Goal: Task Accomplishment & Management: Complete application form

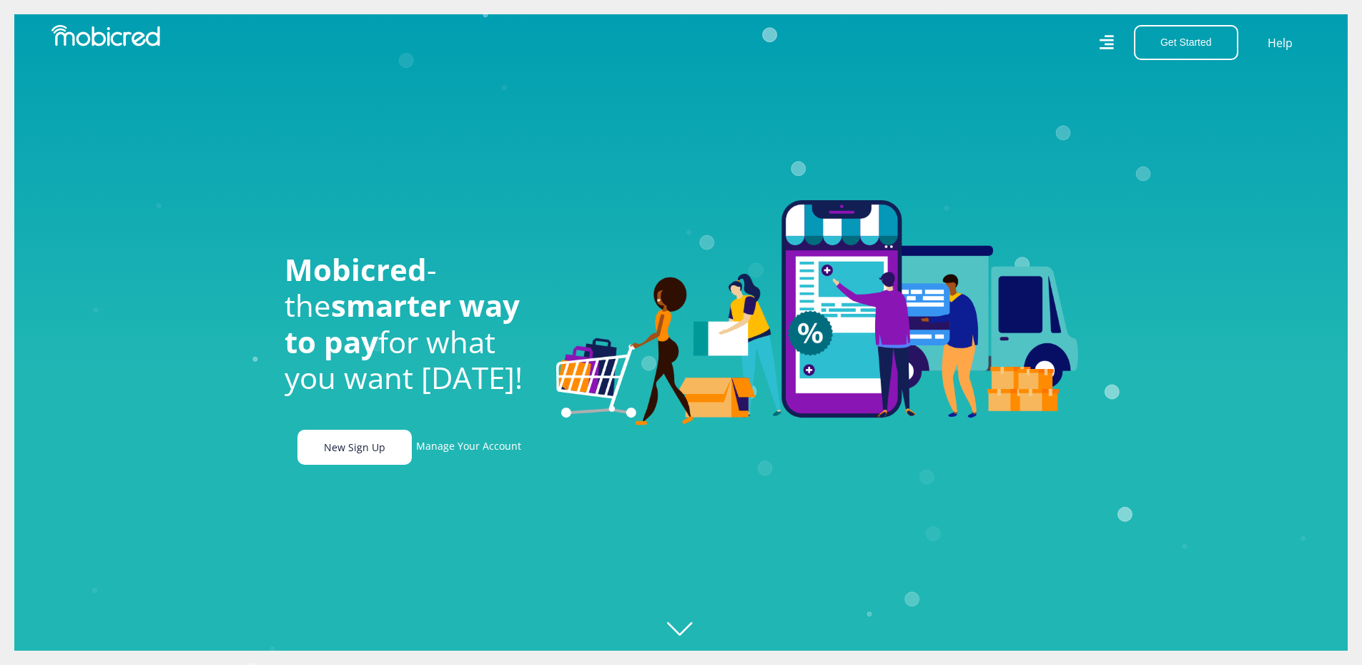
click at [375, 465] on link "New Sign Up" at bounding box center [355, 447] width 114 height 35
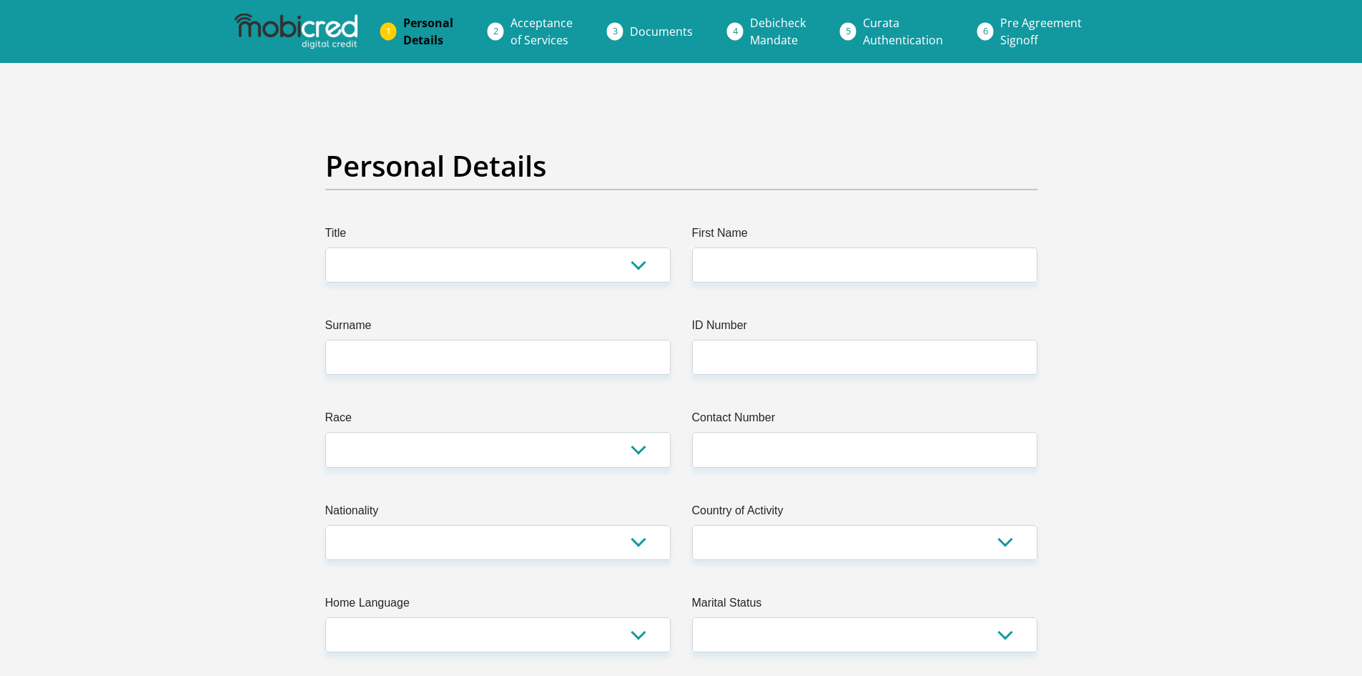
click at [352, 264] on select "Mr Ms Mrs Dr [PERSON_NAME]" at bounding box center [497, 264] width 345 height 35
select select "Ms"
click at [325, 247] on select "Mr Ms Mrs Dr [PERSON_NAME]" at bounding box center [497, 264] width 345 height 35
click at [719, 261] on input "First Name" at bounding box center [864, 264] width 345 height 35
type input "Tashlynne"
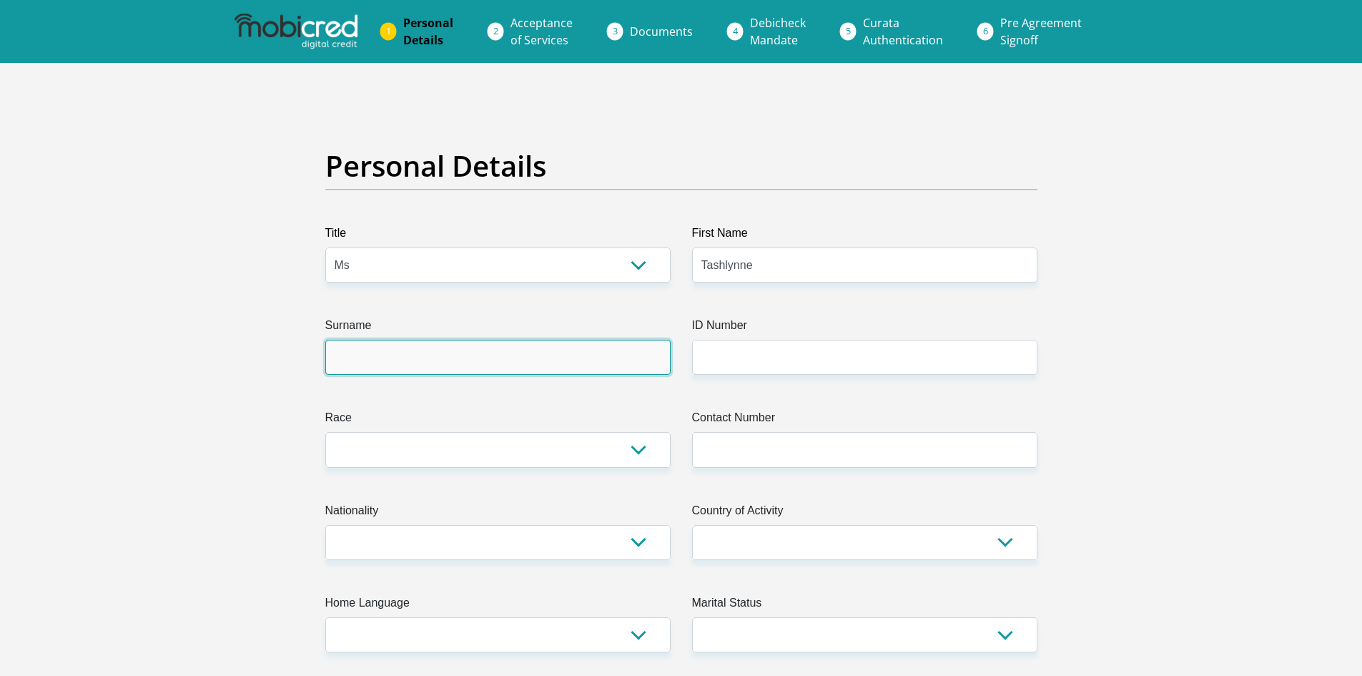
click at [525, 373] on input "Surname" at bounding box center [497, 357] width 345 height 35
type input "[PERSON_NAME]"
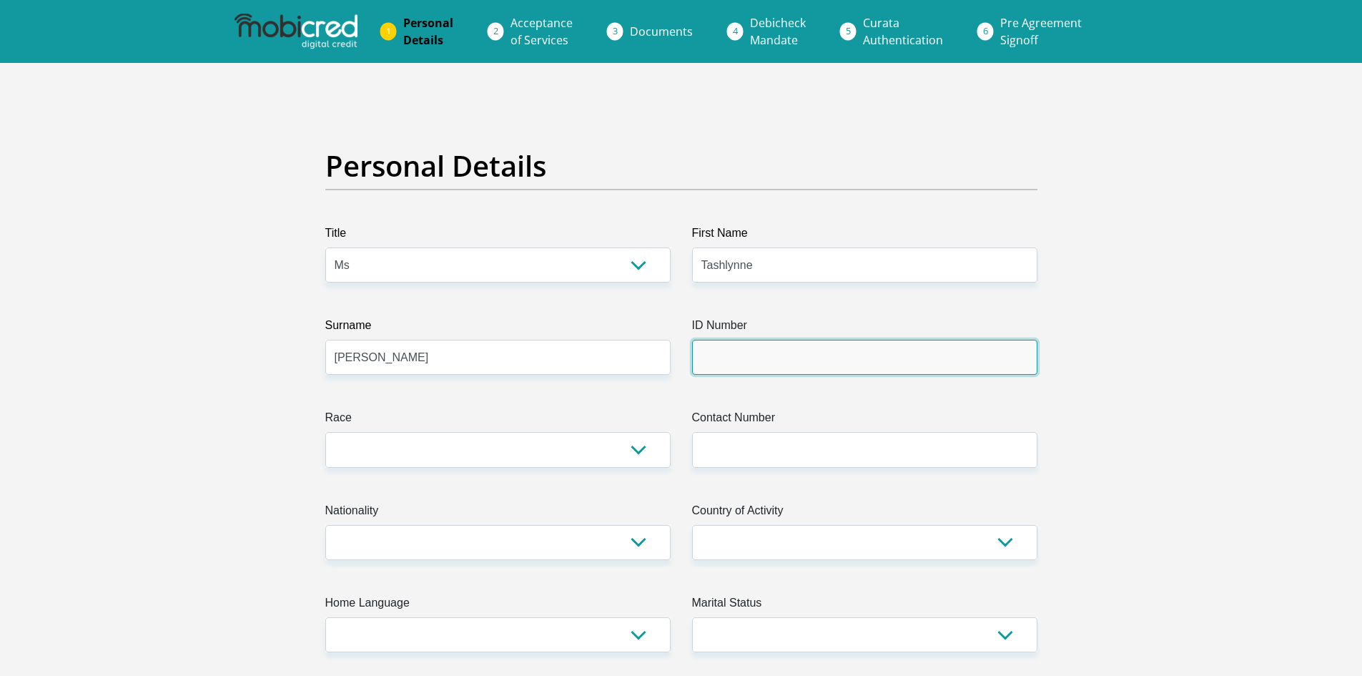
click at [770, 360] on input "ID Number" at bounding box center [864, 357] width 345 height 35
type input "9510260045082"
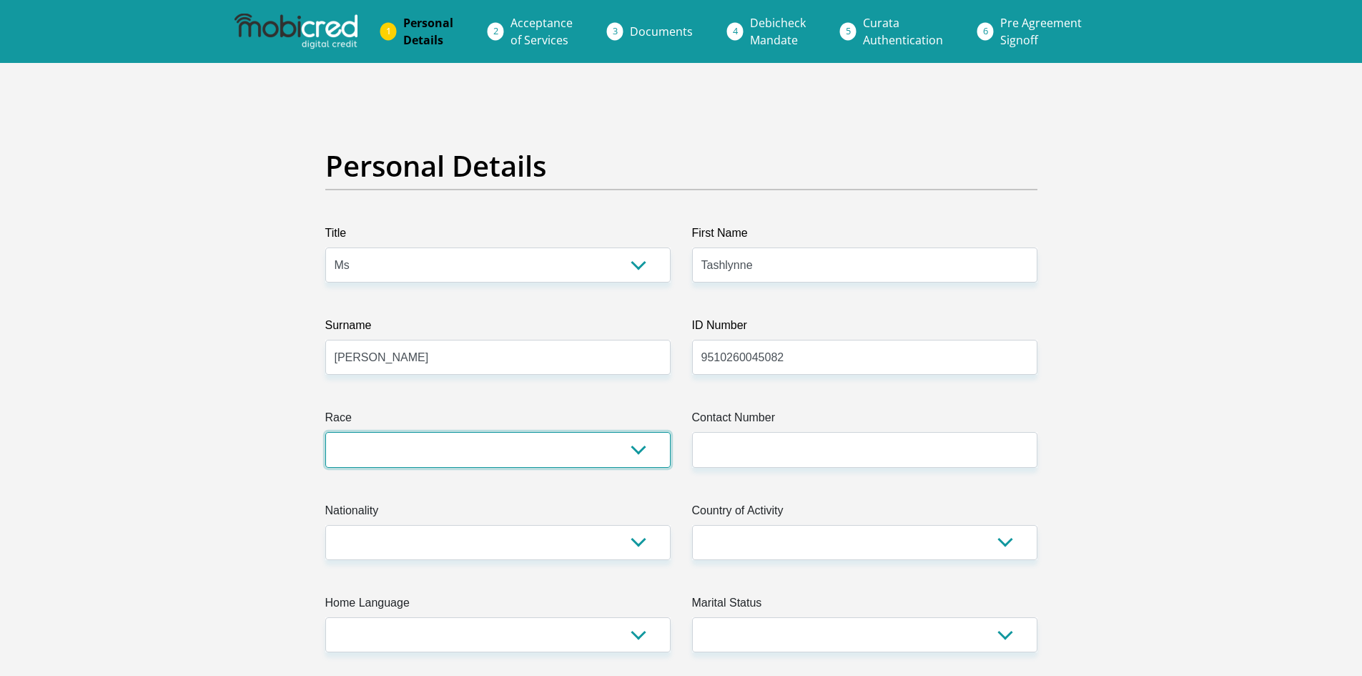
click at [368, 446] on select "Black Coloured Indian White Other" at bounding box center [497, 449] width 345 height 35
select select "2"
click at [325, 432] on select "Black Coloured Indian White Other" at bounding box center [497, 449] width 345 height 35
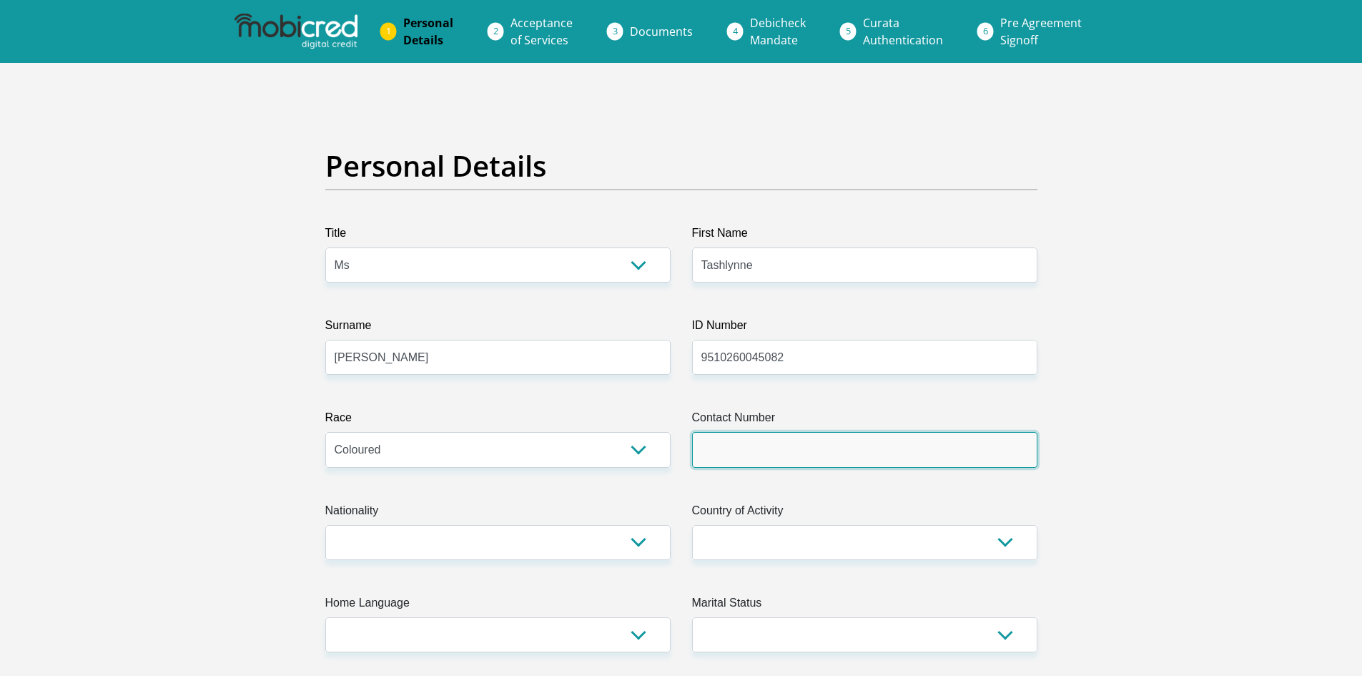
click at [712, 447] on input "Contact Number" at bounding box center [864, 449] width 345 height 35
type input "0677587414"
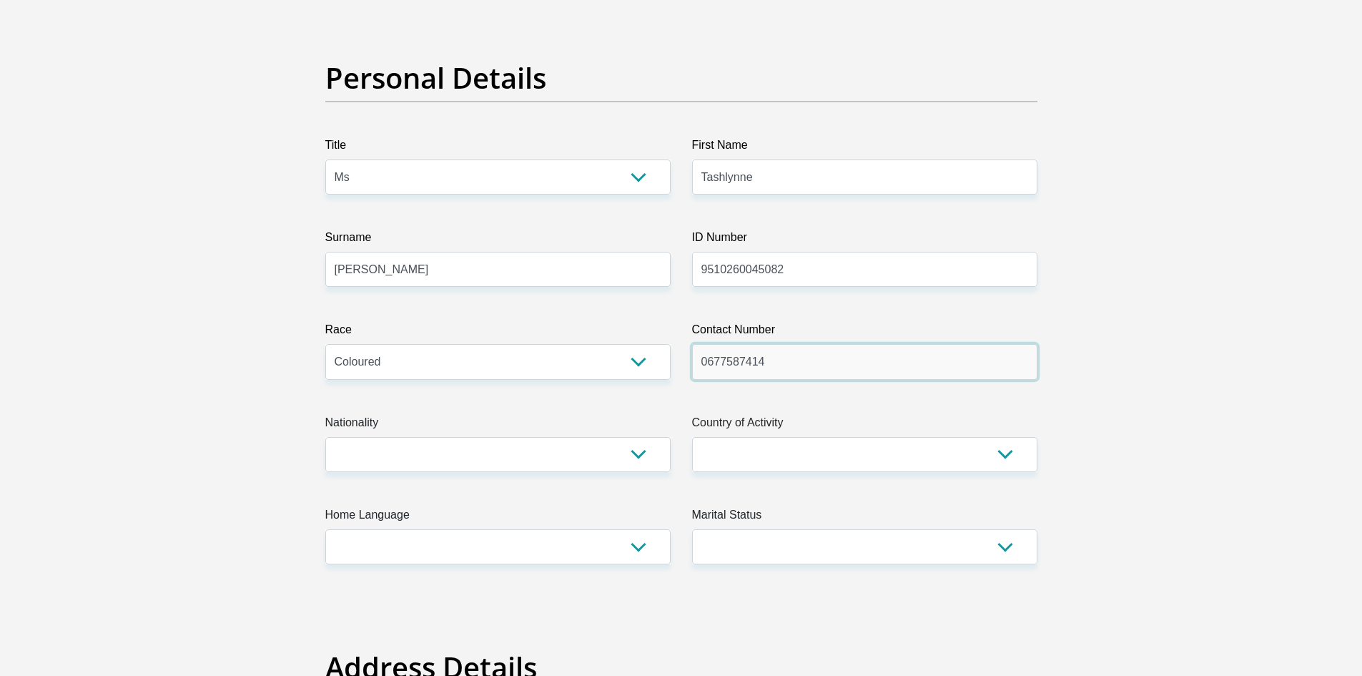
scroll to position [358, 0]
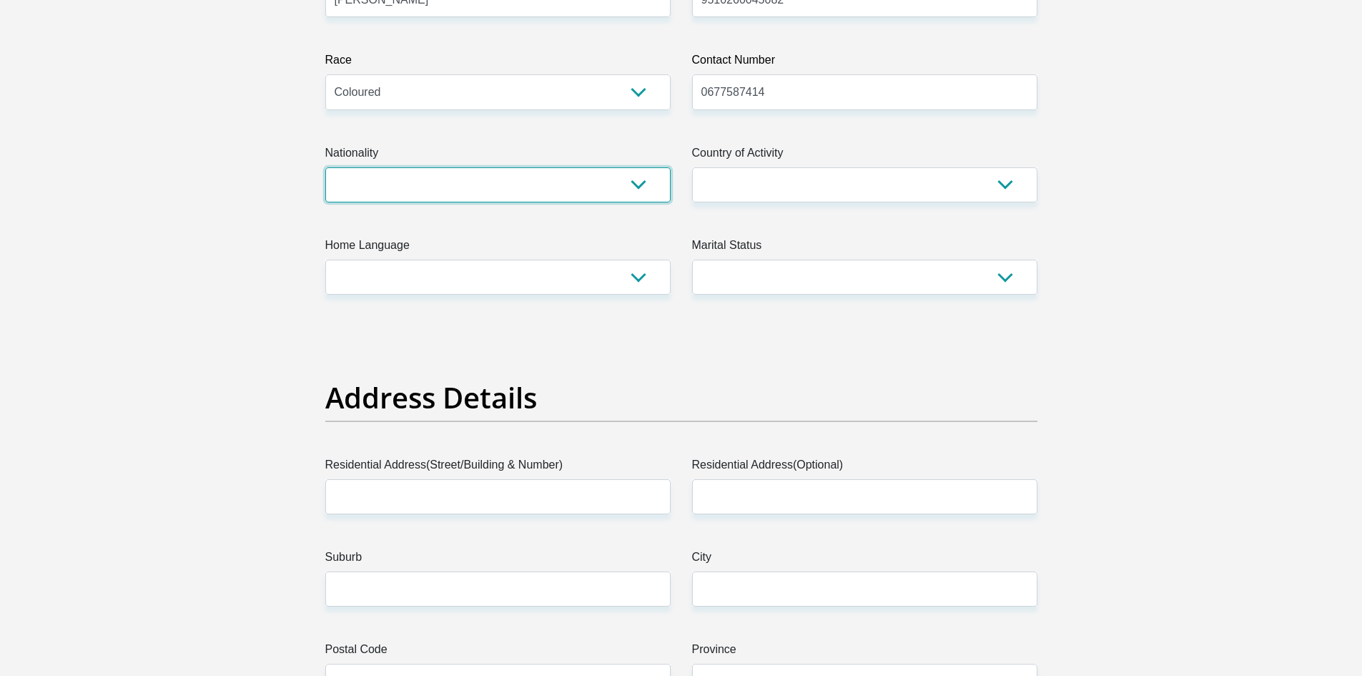
click at [371, 190] on select "[GEOGRAPHIC_DATA] [GEOGRAPHIC_DATA] [GEOGRAPHIC_DATA] [GEOGRAPHIC_DATA] [GEOGRA…" at bounding box center [497, 184] width 345 height 35
select select "ZAF"
click at [325, 167] on select "[GEOGRAPHIC_DATA] [GEOGRAPHIC_DATA] [GEOGRAPHIC_DATA] [GEOGRAPHIC_DATA] [GEOGRA…" at bounding box center [497, 184] width 345 height 35
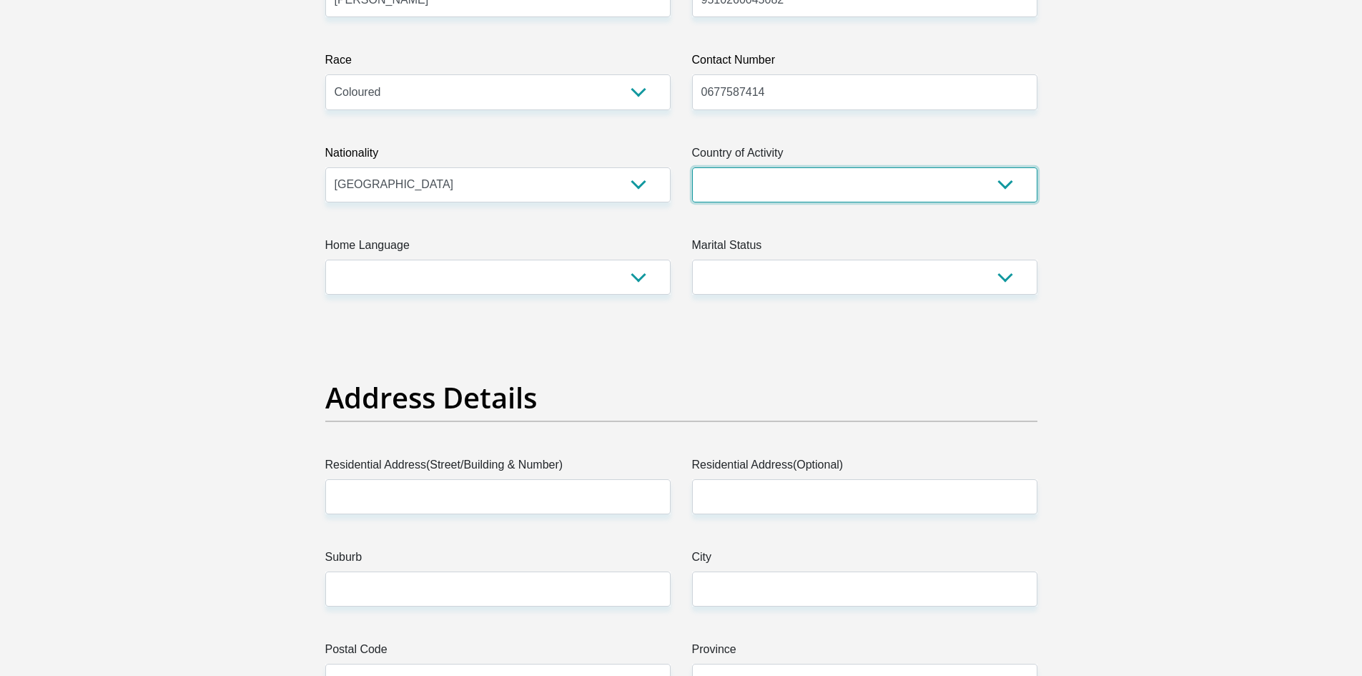
click at [719, 191] on select "[GEOGRAPHIC_DATA] [GEOGRAPHIC_DATA] [GEOGRAPHIC_DATA] [GEOGRAPHIC_DATA] [GEOGRA…" at bounding box center [864, 184] width 345 height 35
select select "ZAF"
click at [692, 167] on select "[GEOGRAPHIC_DATA] [GEOGRAPHIC_DATA] [GEOGRAPHIC_DATA] [GEOGRAPHIC_DATA] [GEOGRA…" at bounding box center [864, 184] width 345 height 35
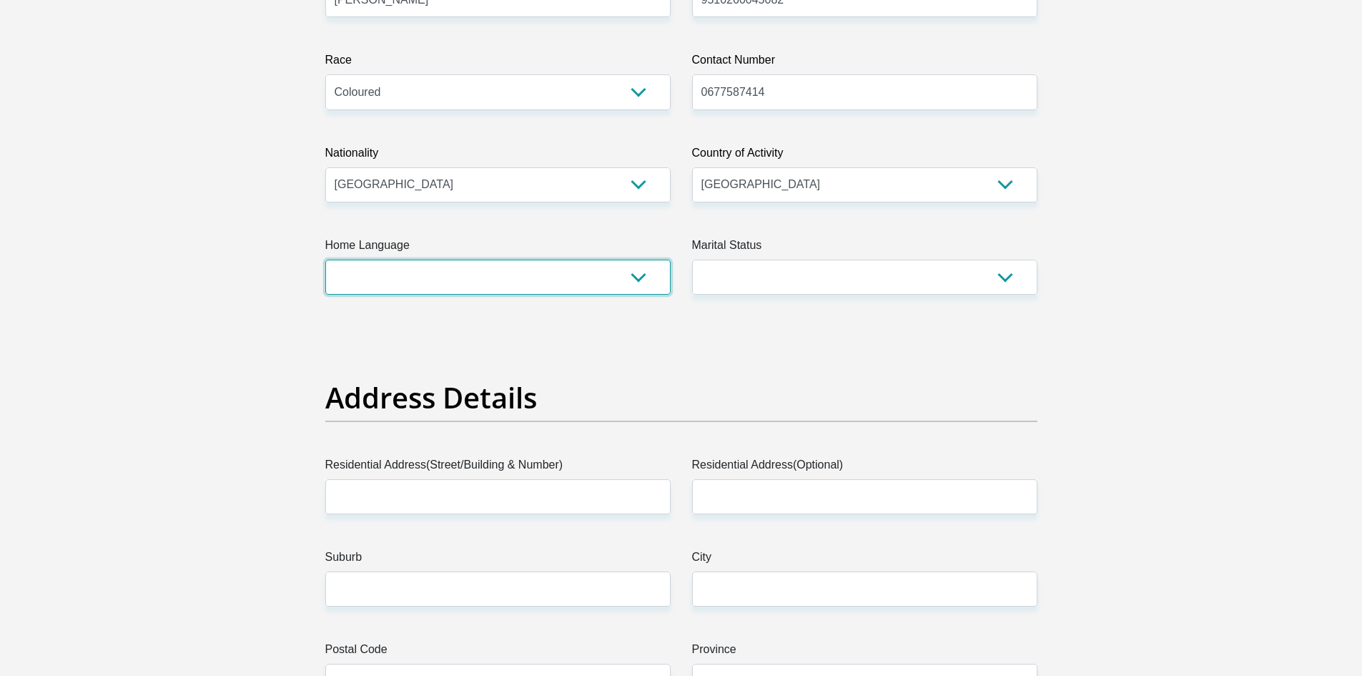
drag, startPoint x: 467, startPoint y: 277, endPoint x: 463, endPoint y: 283, distance: 7.4
click at [466, 277] on select "Afrikaans English Sepedi South Ndebele Southern Sotho Swati Tsonga Tswana Venda…" at bounding box center [497, 277] width 345 height 35
select select "eng"
click at [325, 260] on select "Afrikaans English Sepedi South Ndebele Southern Sotho Swati Tsonga Tswana Venda…" at bounding box center [497, 277] width 345 height 35
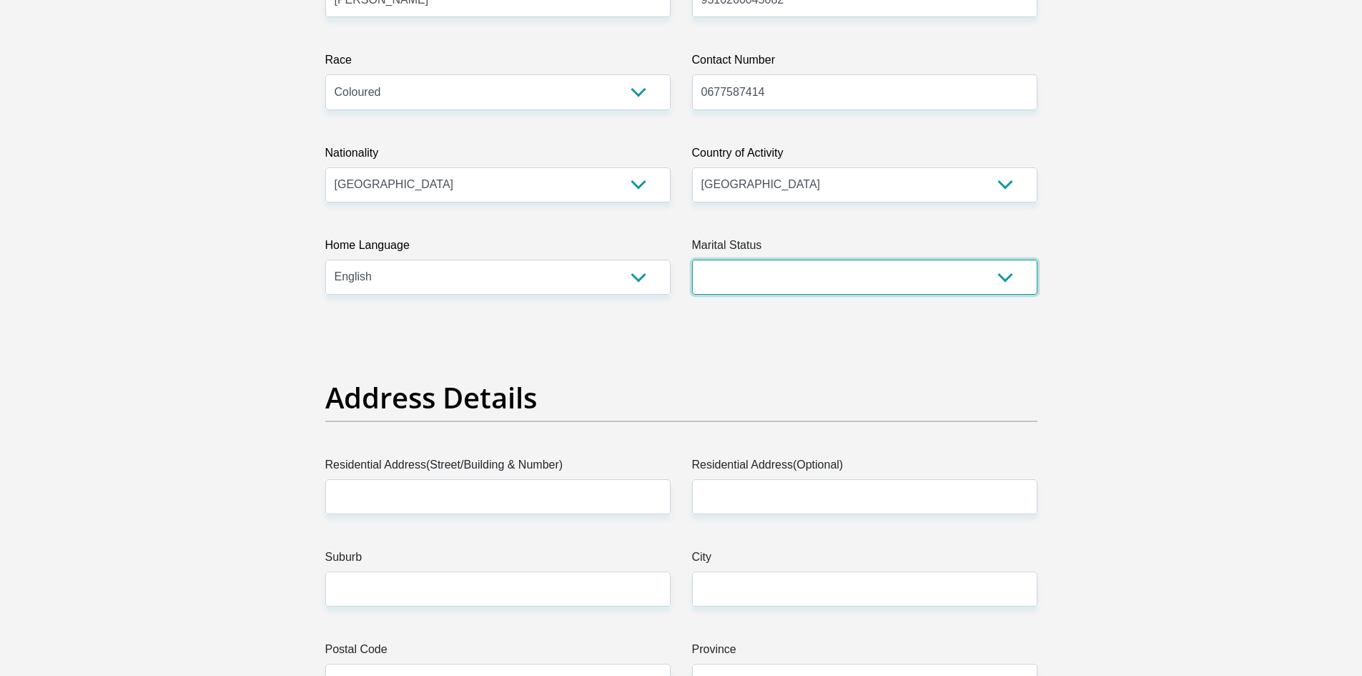
drag, startPoint x: 739, startPoint y: 270, endPoint x: 738, endPoint y: 277, distance: 7.2
click at [739, 270] on select "Married ANC Single Divorced Widowed Married COP or Customary Law" at bounding box center [864, 277] width 345 height 35
select select "2"
click at [692, 260] on select "Married ANC Single Divorced Widowed Married COP or Customary Law" at bounding box center [864, 277] width 345 height 35
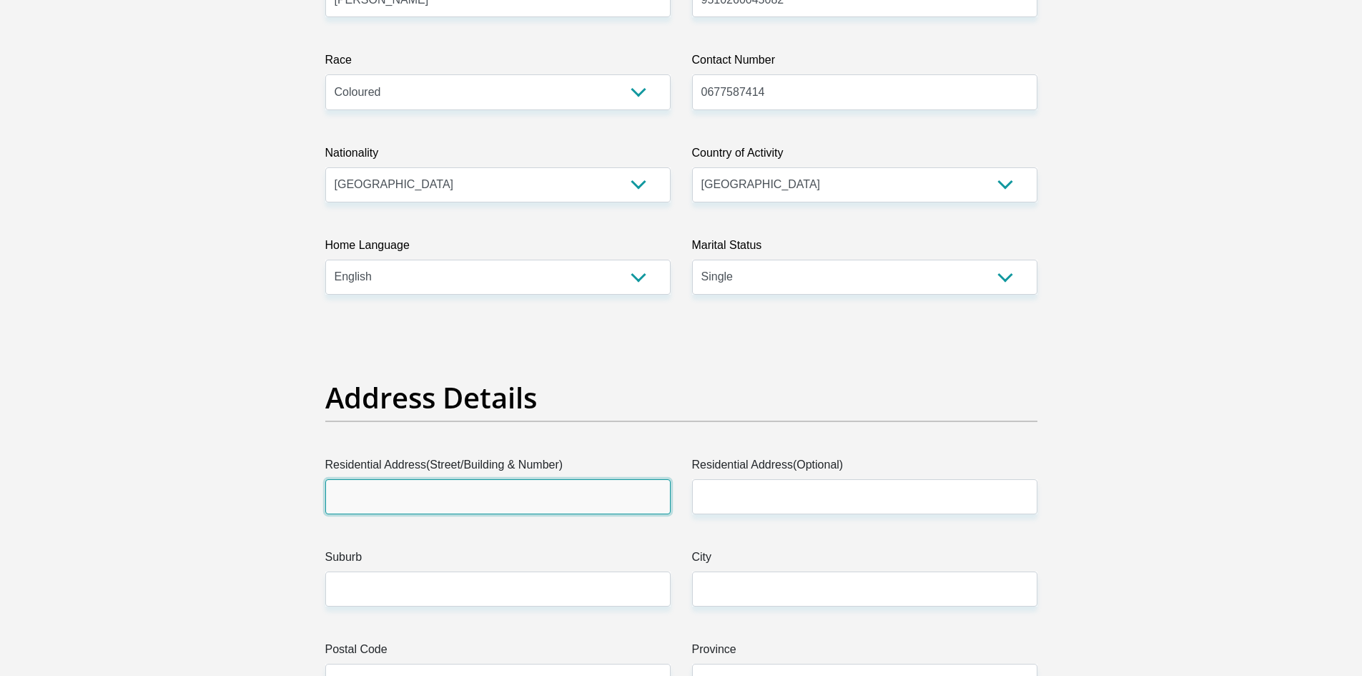
click at [453, 496] on input "Residential Address(Street/Building & Number)" at bounding box center [497, 496] width 345 height 35
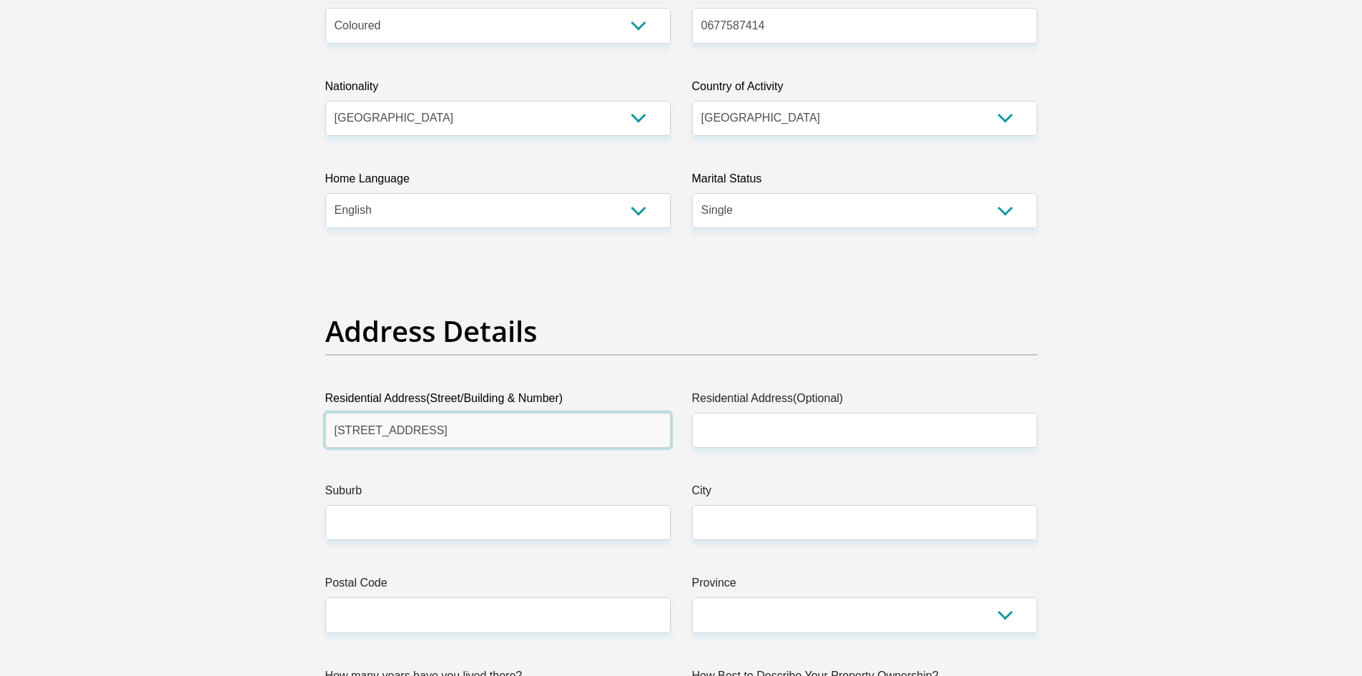
scroll to position [501, 0]
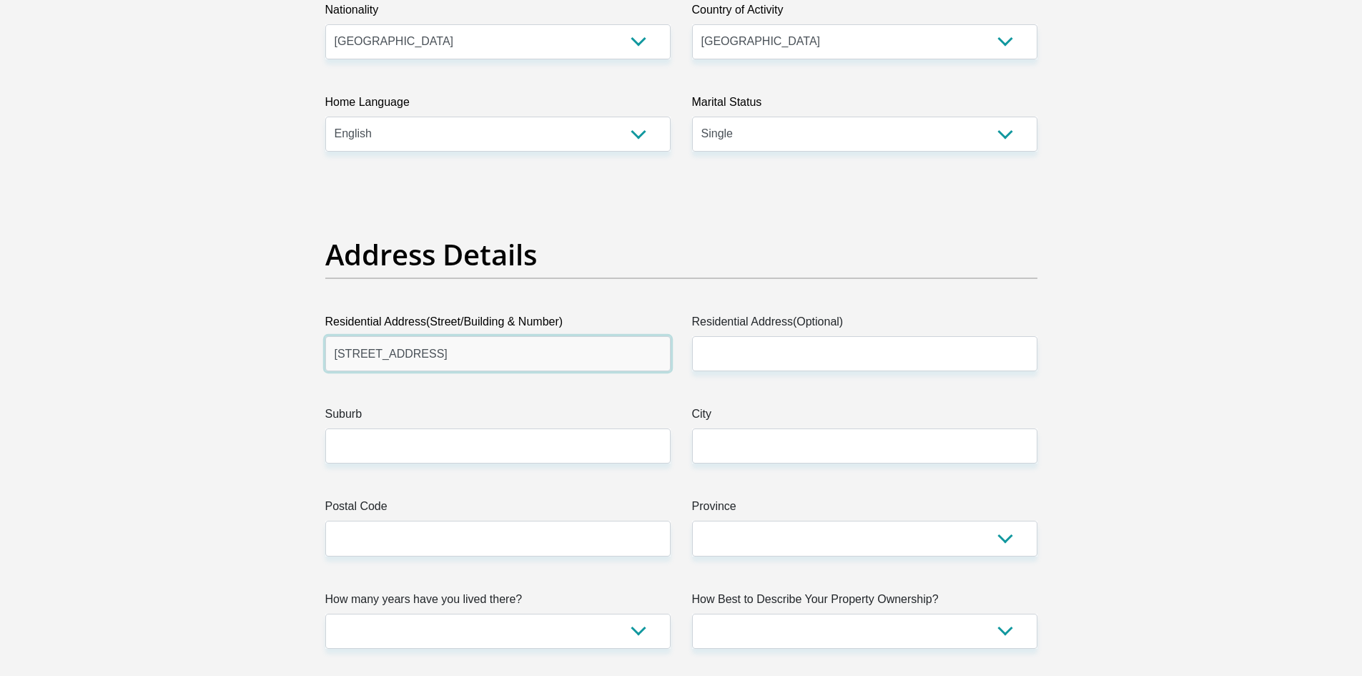
type input "[STREET_ADDRESS]"
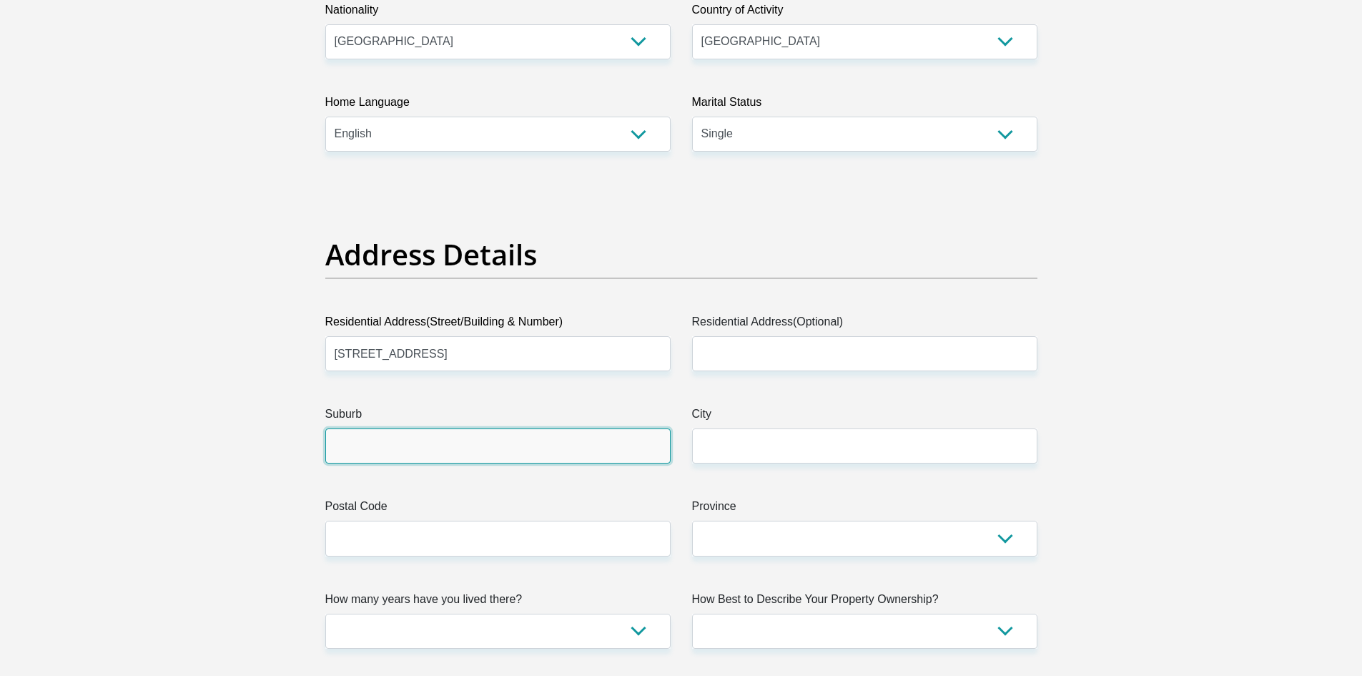
click at [371, 444] on input "Suburb" at bounding box center [497, 445] width 345 height 35
type input "[GEOGRAPHIC_DATA]"
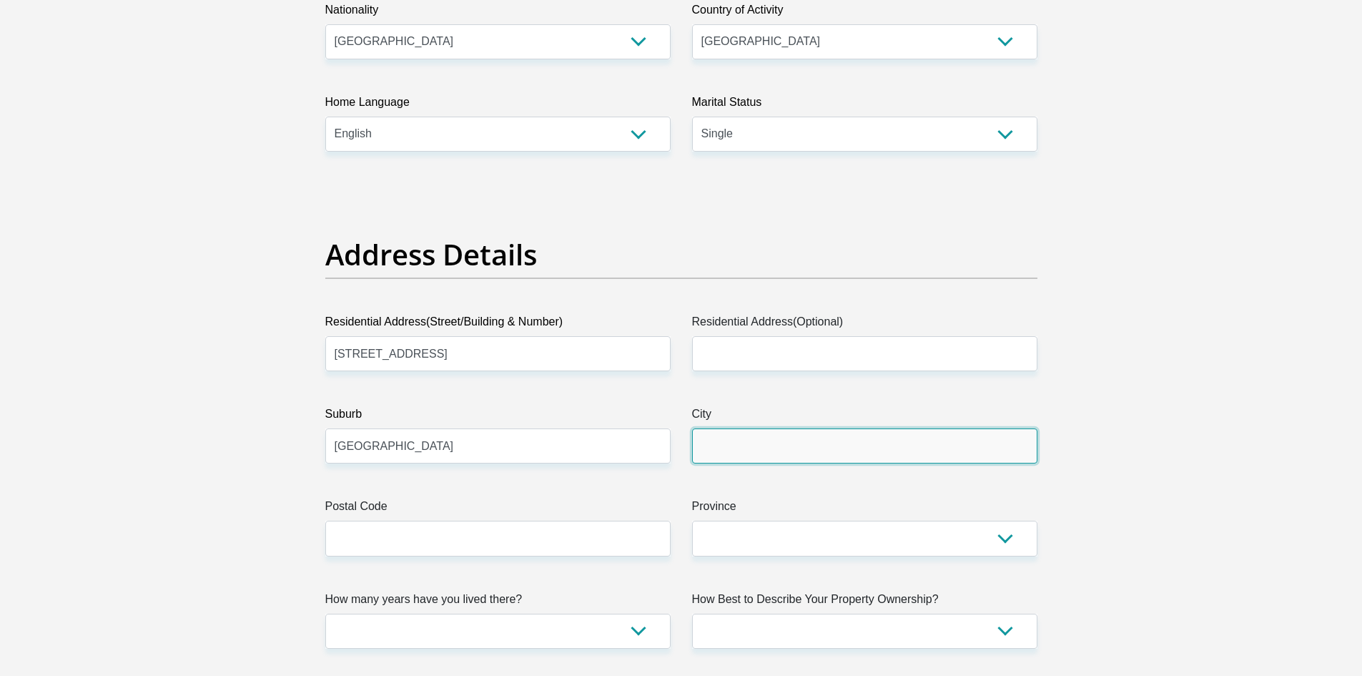
click at [738, 450] on input "City" at bounding box center [864, 445] width 345 height 35
type input "[GEOGRAPHIC_DATA]"
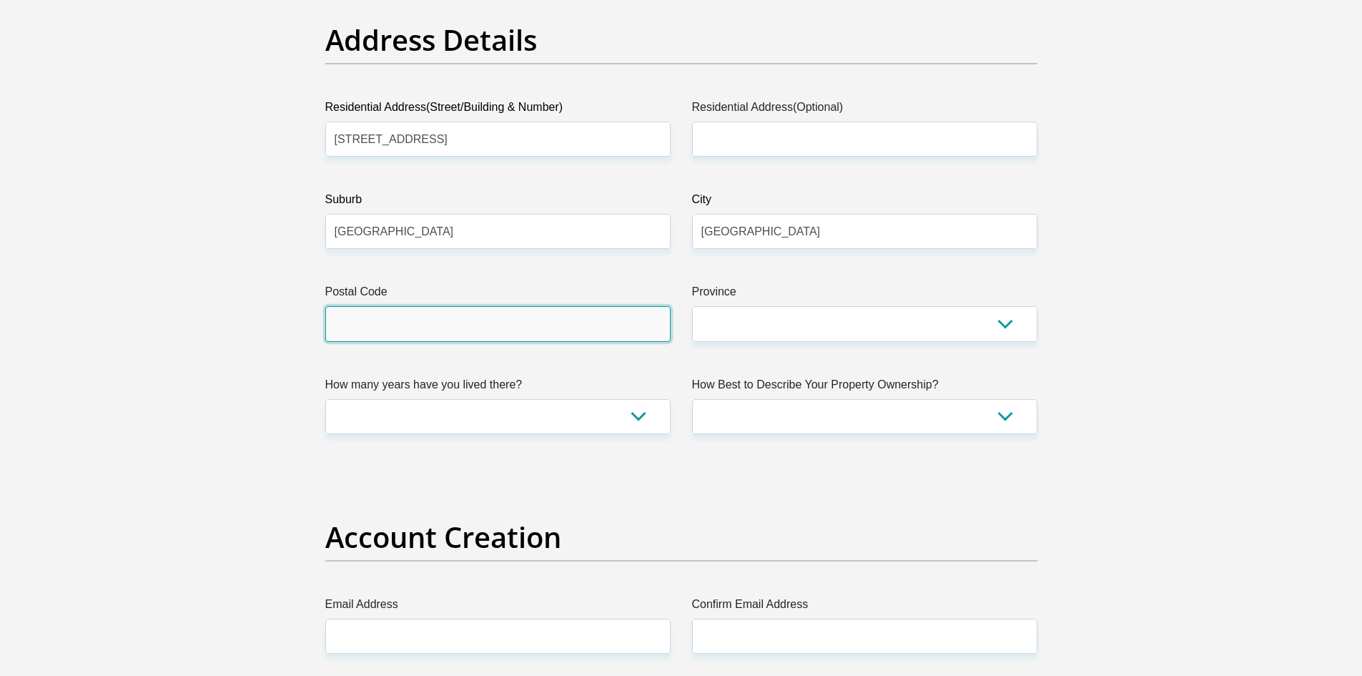
drag, startPoint x: 379, startPoint y: 316, endPoint x: 361, endPoint y: 324, distance: 19.5
click at [379, 316] on input "Postal Code" at bounding box center [497, 323] width 345 height 35
type input "1811"
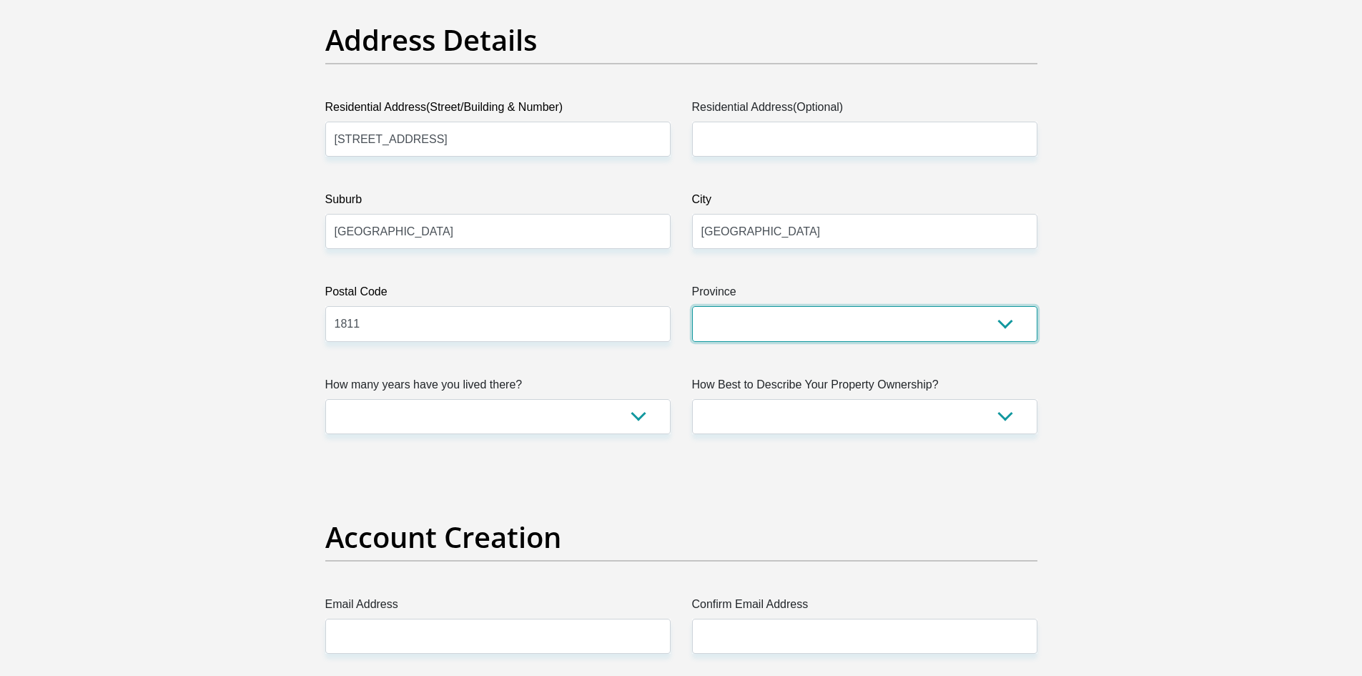
click at [835, 316] on select "Eastern Cape Free State [GEOGRAPHIC_DATA] [GEOGRAPHIC_DATA][DATE] [GEOGRAPHIC_D…" at bounding box center [864, 323] width 345 height 35
select select "Gauteng"
click at [692, 306] on select "Eastern Cape Free State [GEOGRAPHIC_DATA] [GEOGRAPHIC_DATA][DATE] [GEOGRAPHIC_D…" at bounding box center [864, 323] width 345 height 35
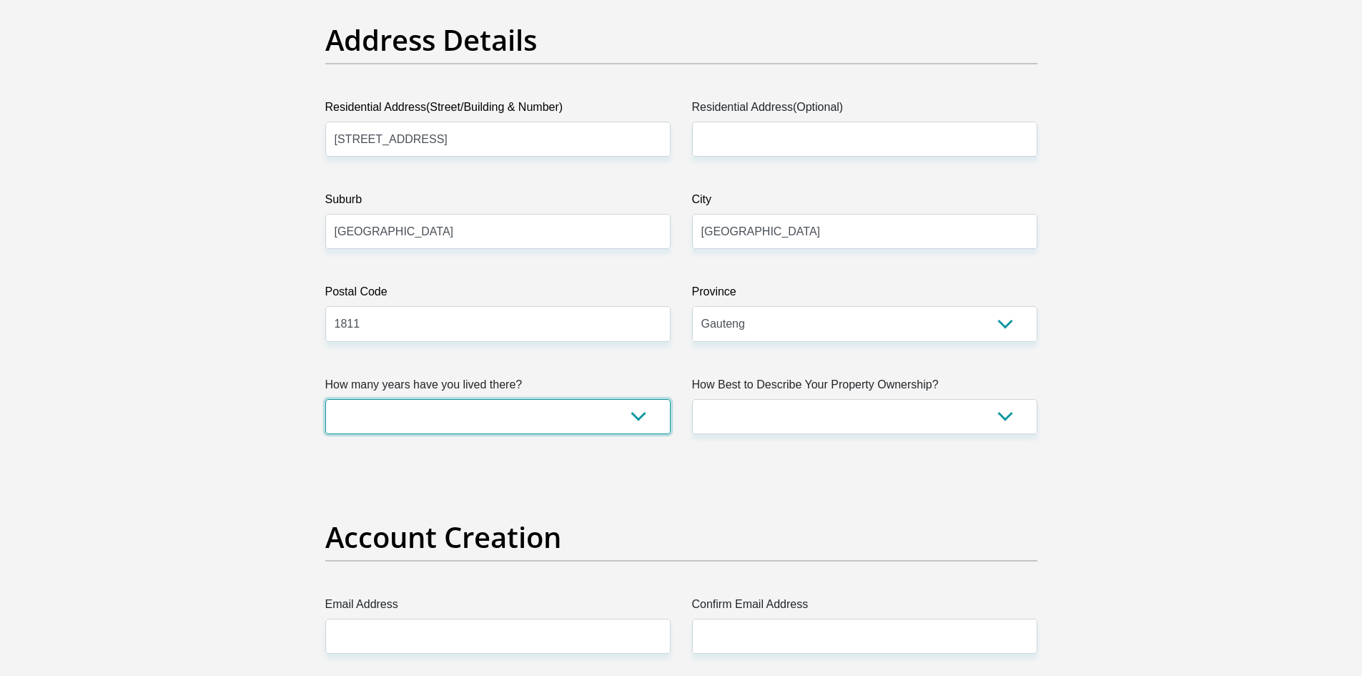
click at [422, 411] on select "less than 1 year 1-3 years 3-5 years 5+ years" at bounding box center [497, 416] width 345 height 35
select select "5"
click at [325, 399] on select "less than 1 year 1-3 years 3-5 years 5+ years" at bounding box center [497, 416] width 345 height 35
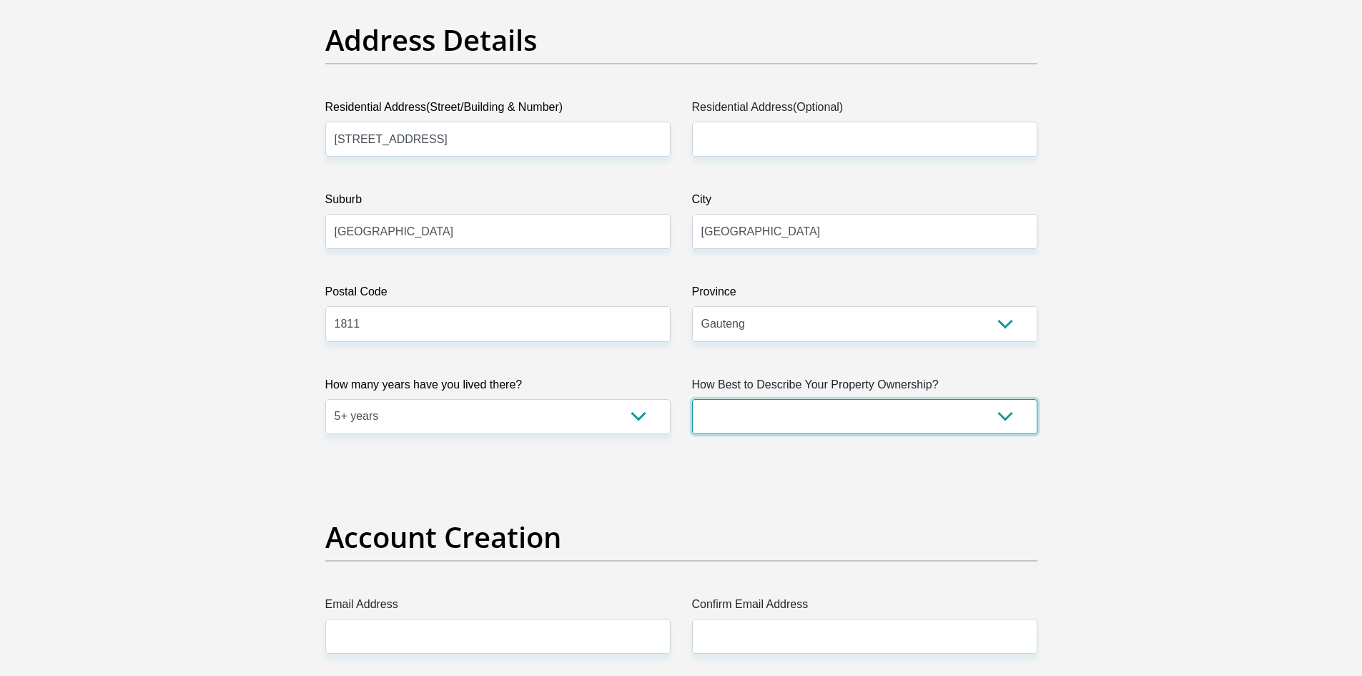
click at [752, 425] on select "Owned Rented Family Owned Company Dwelling" at bounding box center [864, 416] width 345 height 35
select select "parents"
click at [692, 399] on select "Owned Rented Family Owned Company Dwelling" at bounding box center [864, 416] width 345 height 35
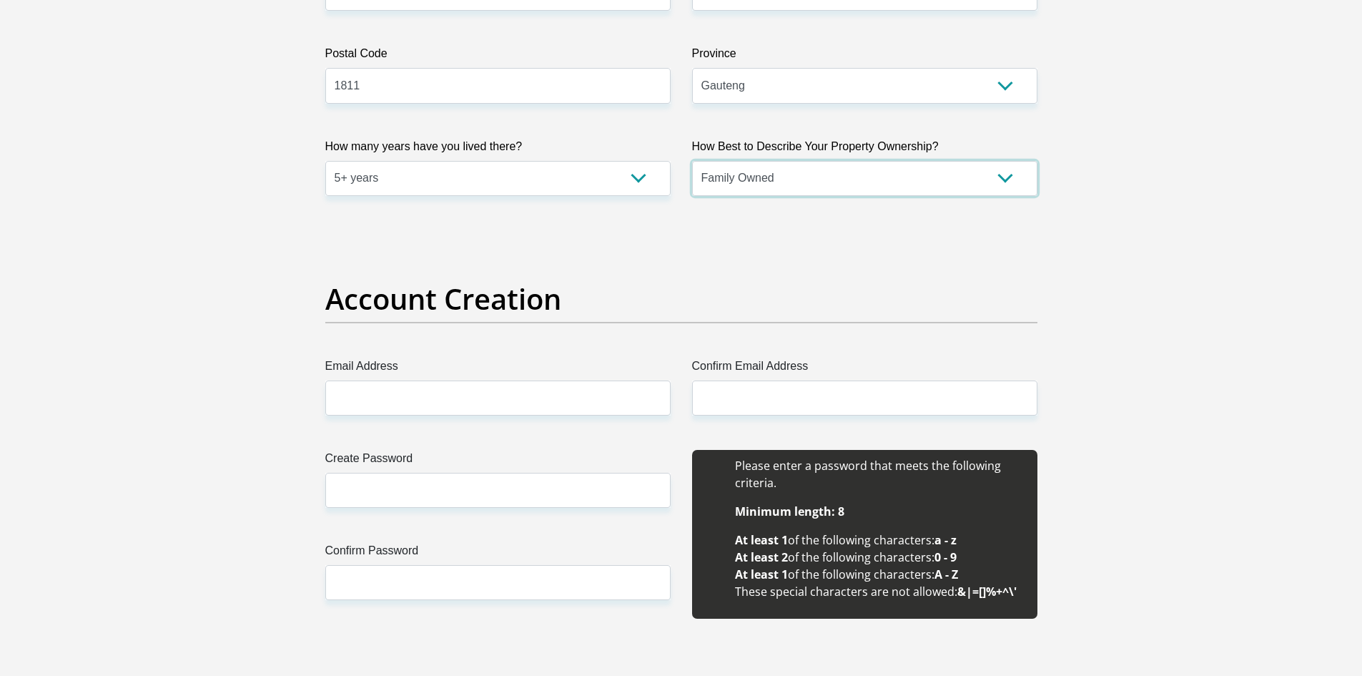
scroll to position [1073, 0]
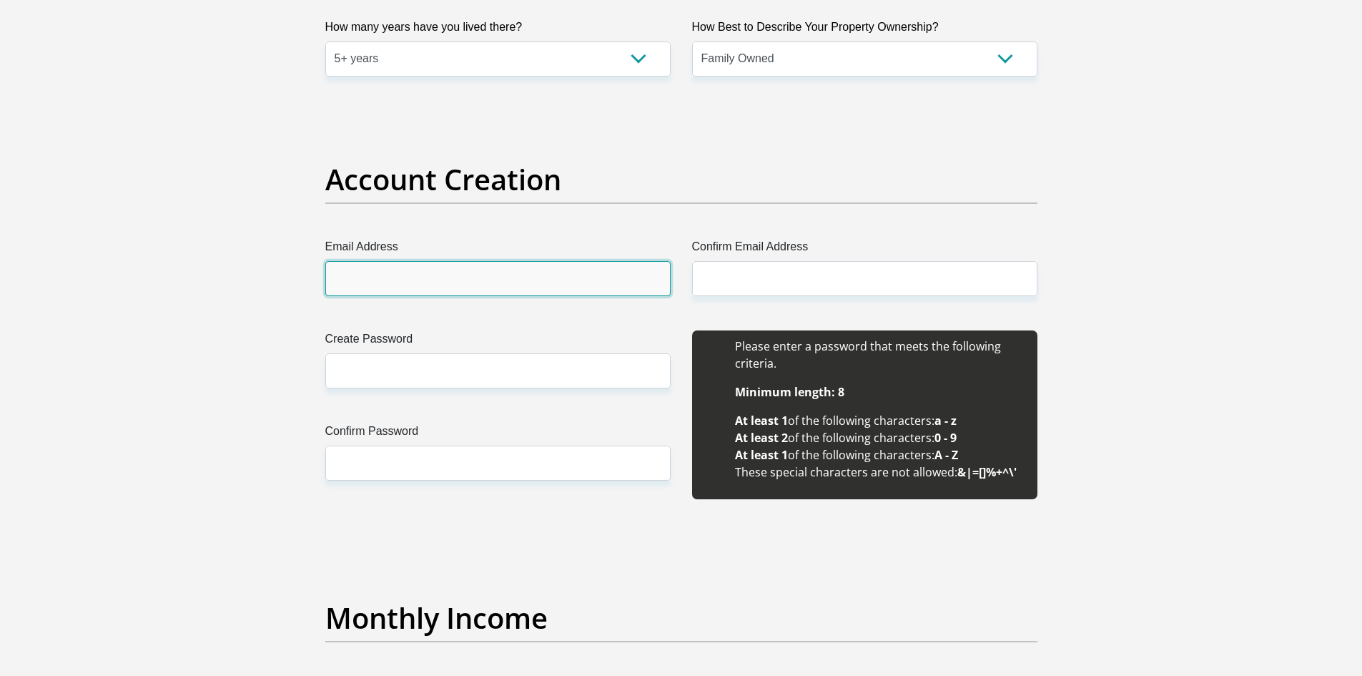
click at [393, 276] on input "Email Address" at bounding box center [497, 278] width 345 height 35
click at [423, 282] on input "[EMAIL_ADDRESS][DOMAIN_NAME]" at bounding box center [497, 278] width 345 height 35
type input "[EMAIL_ADDRESS][DOMAIN_NAME]"
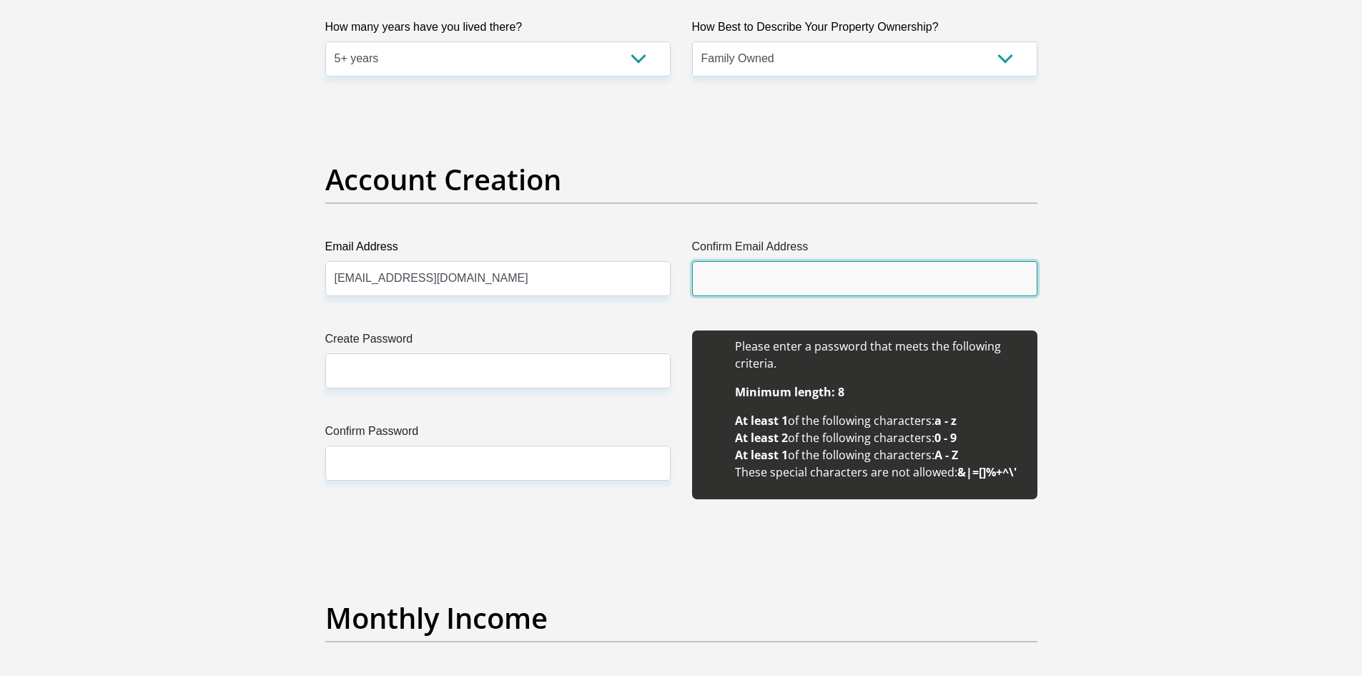
click at [827, 270] on input "Confirm Email Address" at bounding box center [864, 278] width 345 height 35
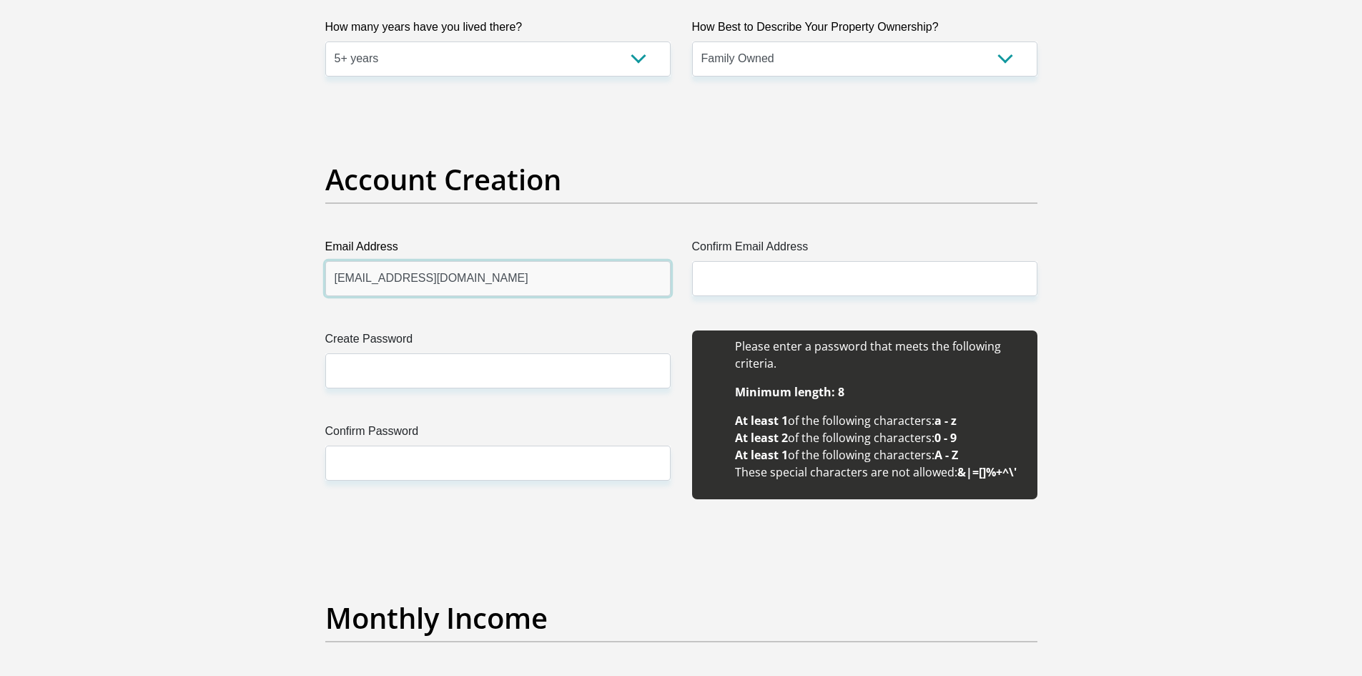
drag, startPoint x: 556, startPoint y: 278, endPoint x: 312, endPoint y: 270, distance: 244.7
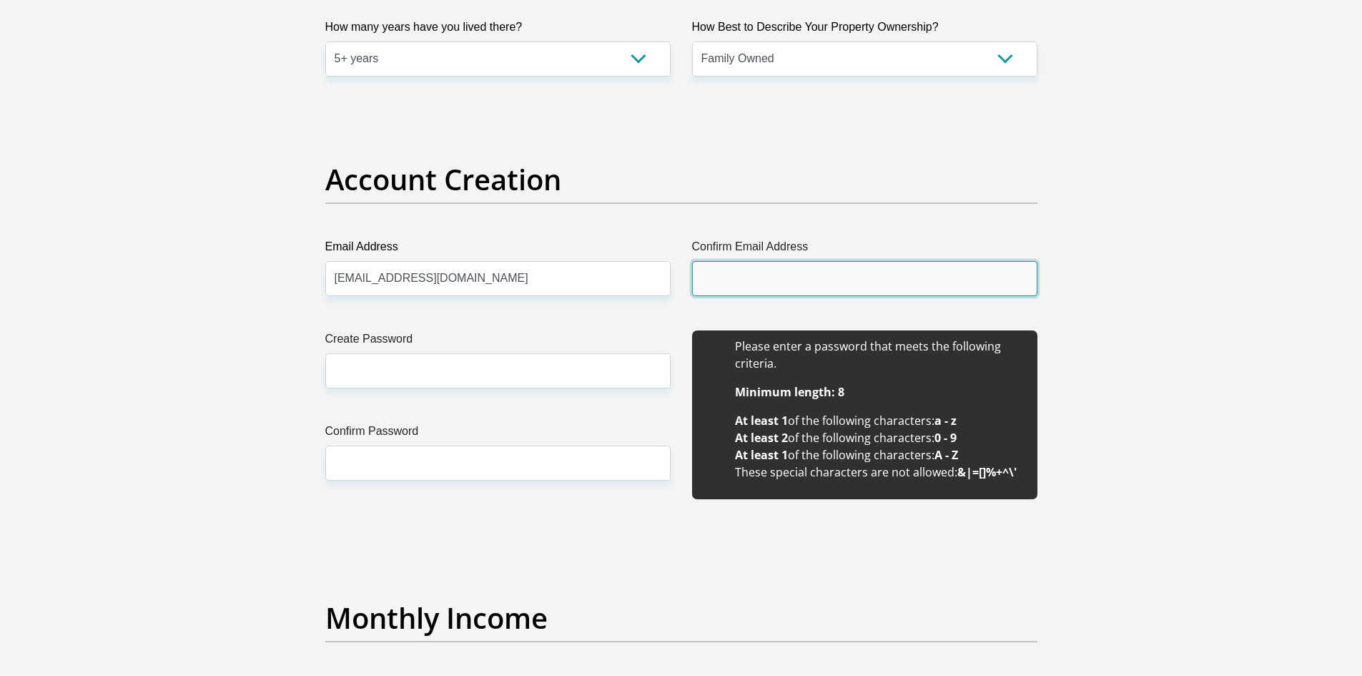
click at [820, 278] on input "Confirm Email Address" at bounding box center [864, 278] width 345 height 35
paste input "[EMAIL_ADDRESS][DOMAIN_NAME]"
type input "[EMAIL_ADDRESS][DOMAIN_NAME]"
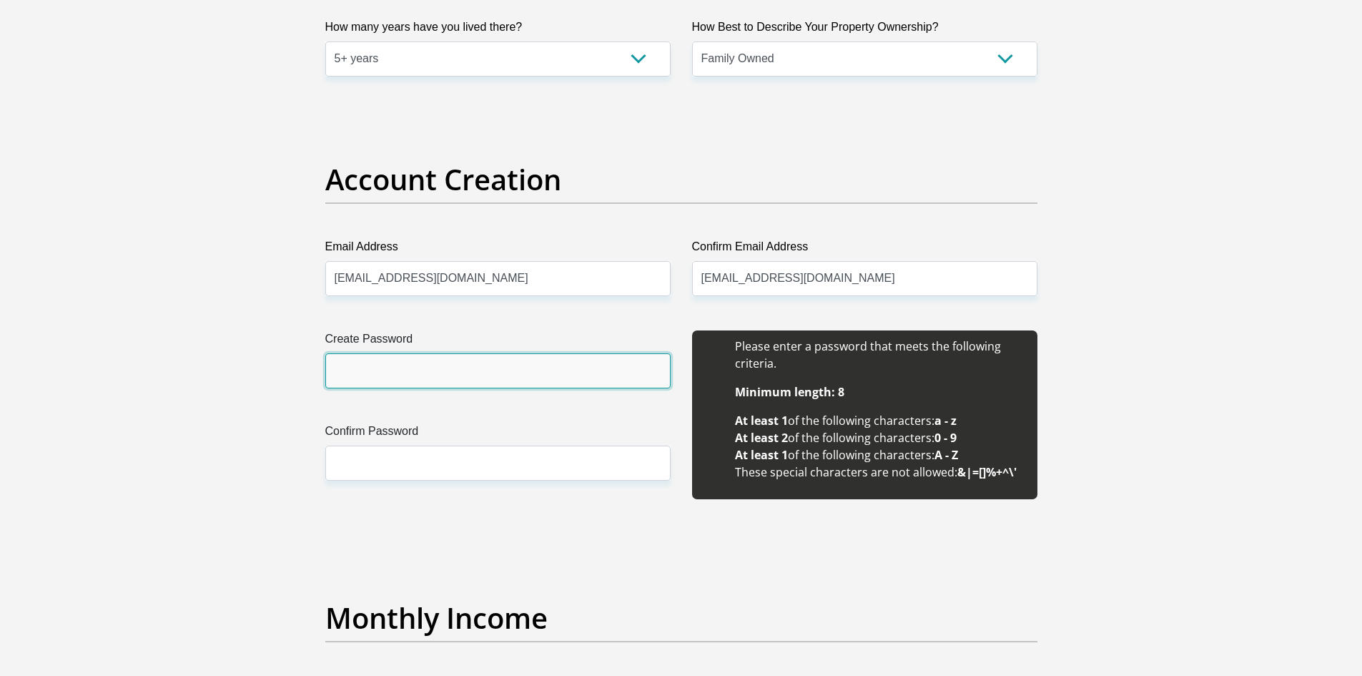
click at [464, 381] on input "Create Password" at bounding box center [497, 370] width 345 height 35
type input "Tashlynne@26"
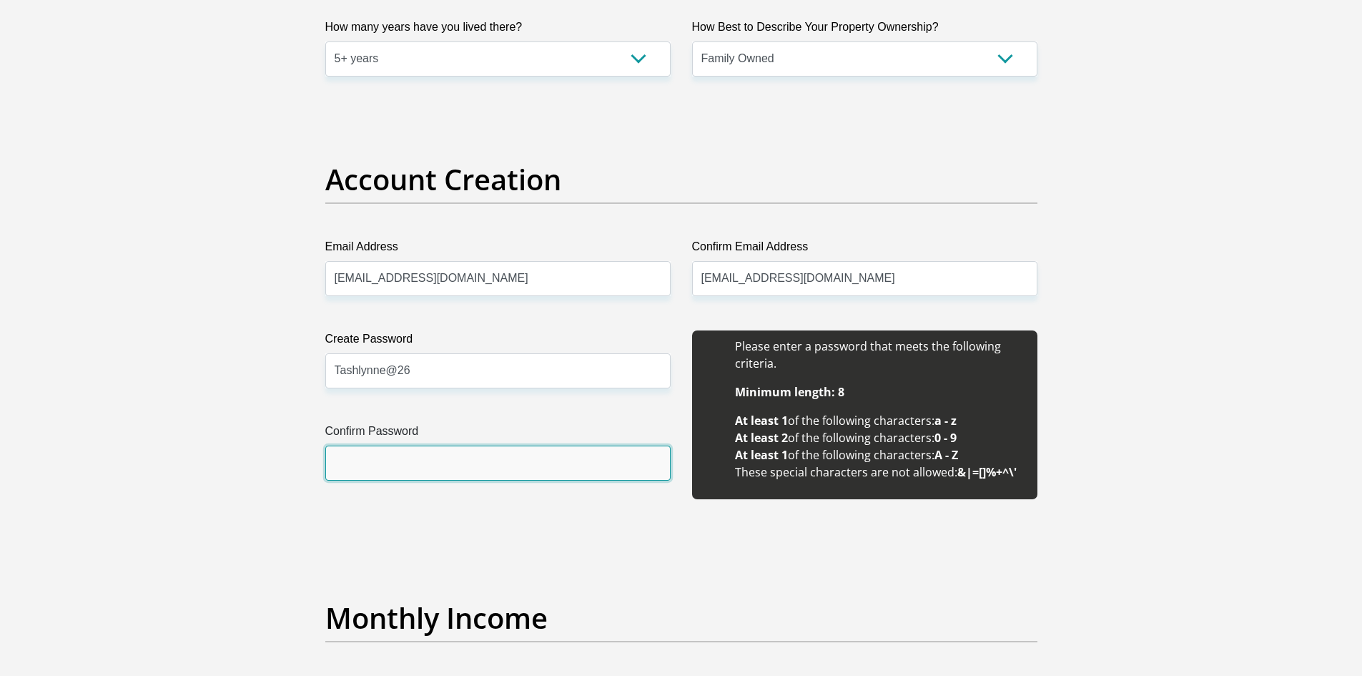
click at [455, 455] on input "Confirm Password" at bounding box center [497, 463] width 345 height 35
type input "Tashlynne@26"
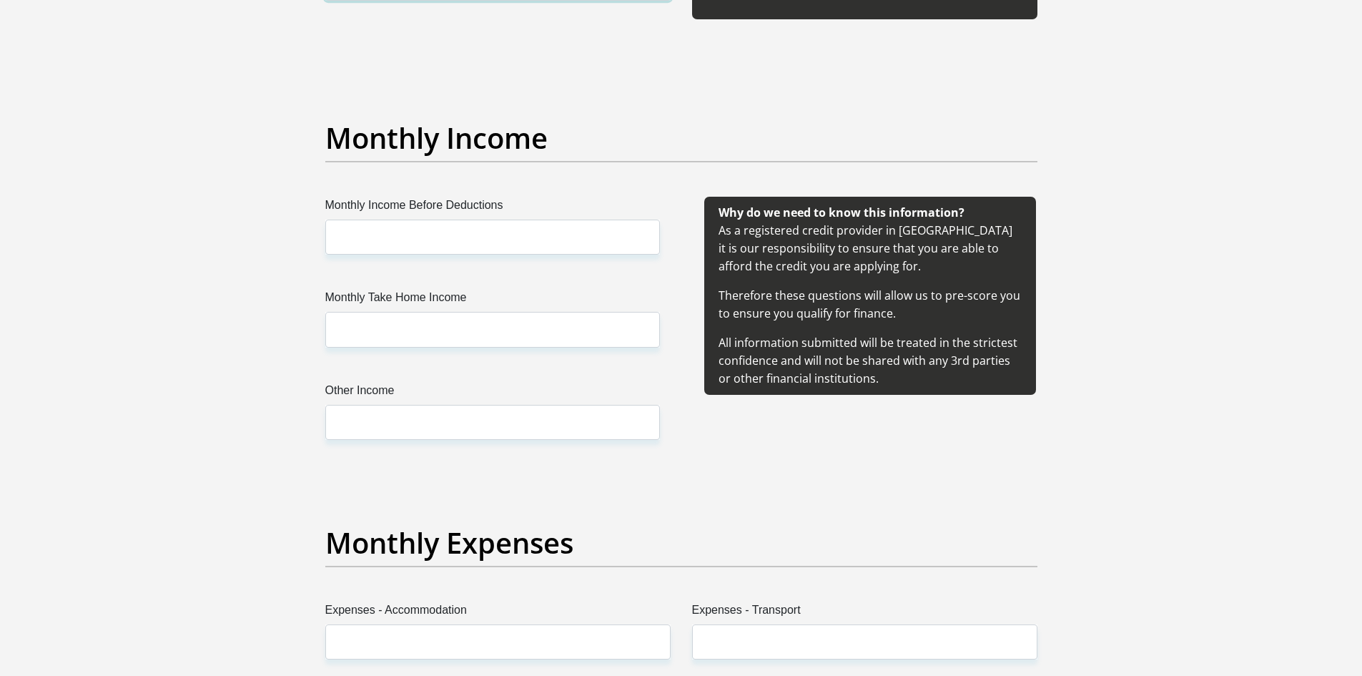
scroll to position [1573, 0]
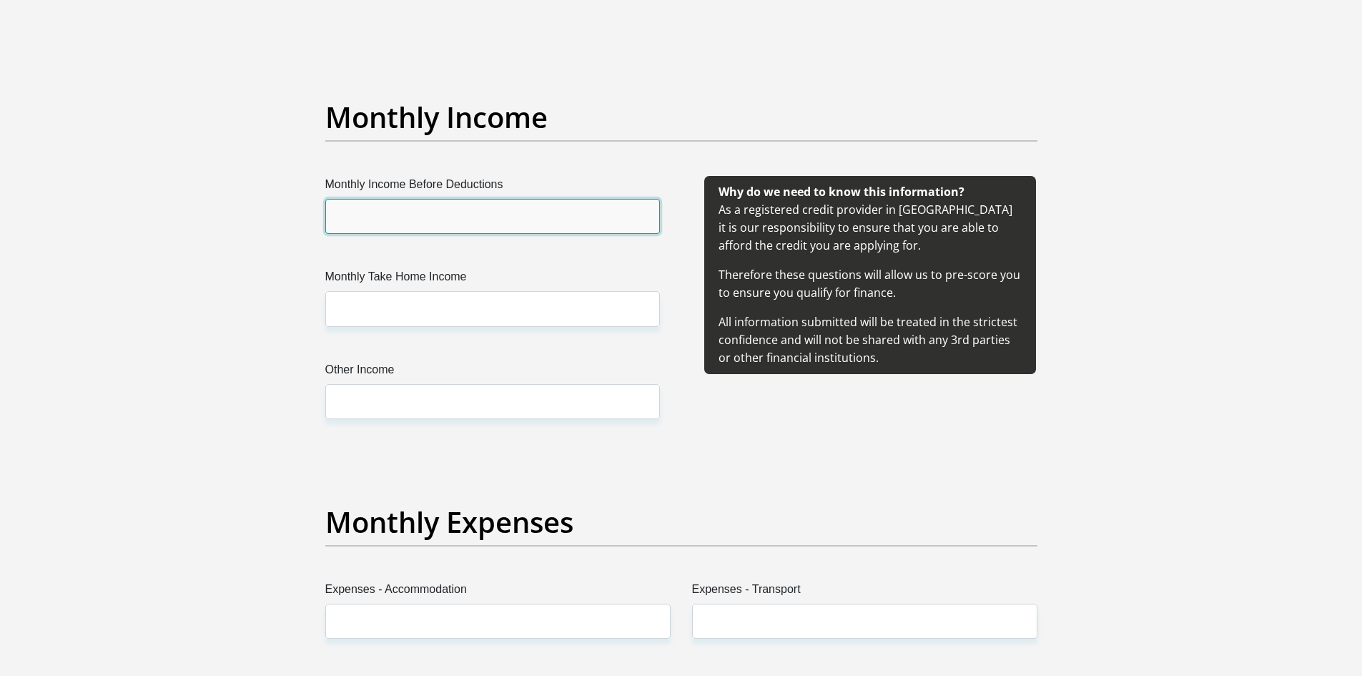
click at [393, 218] on input "Monthly Income Before Deductions" at bounding box center [492, 216] width 335 height 35
type input "12900"
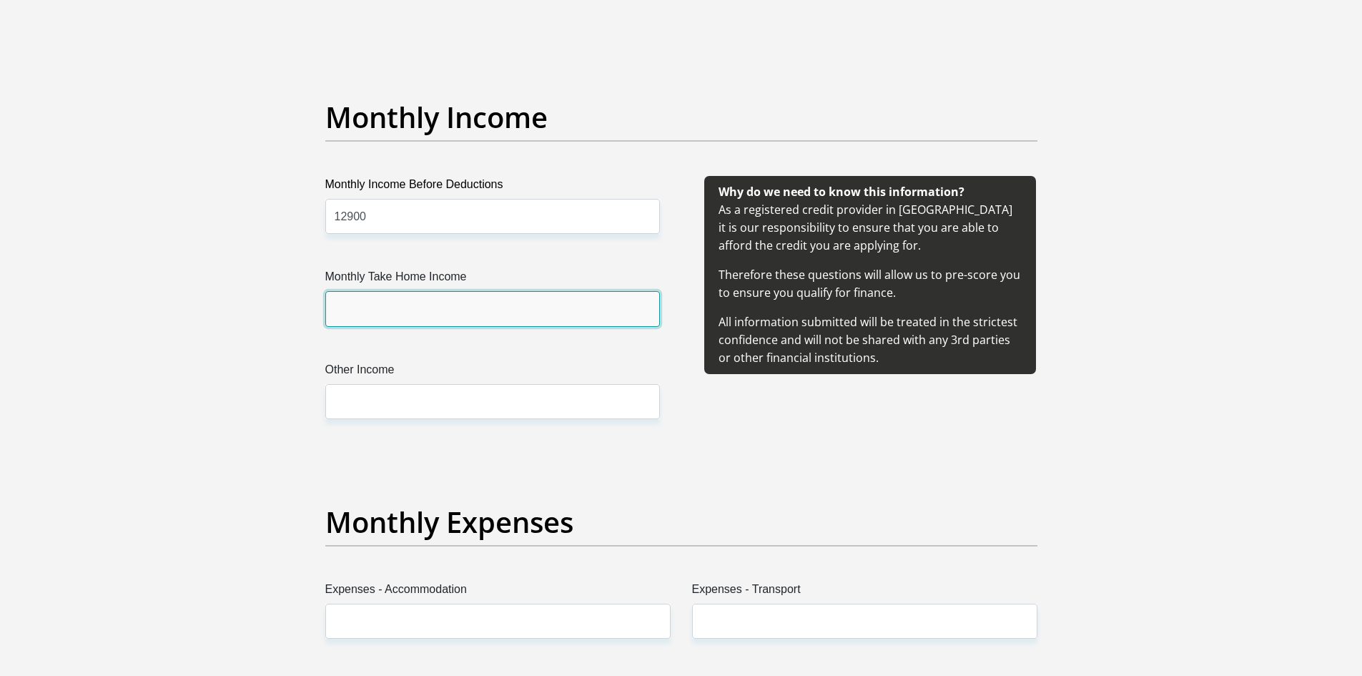
click at [381, 301] on input "Monthly Take Home Income" at bounding box center [492, 308] width 335 height 35
type input "11000"
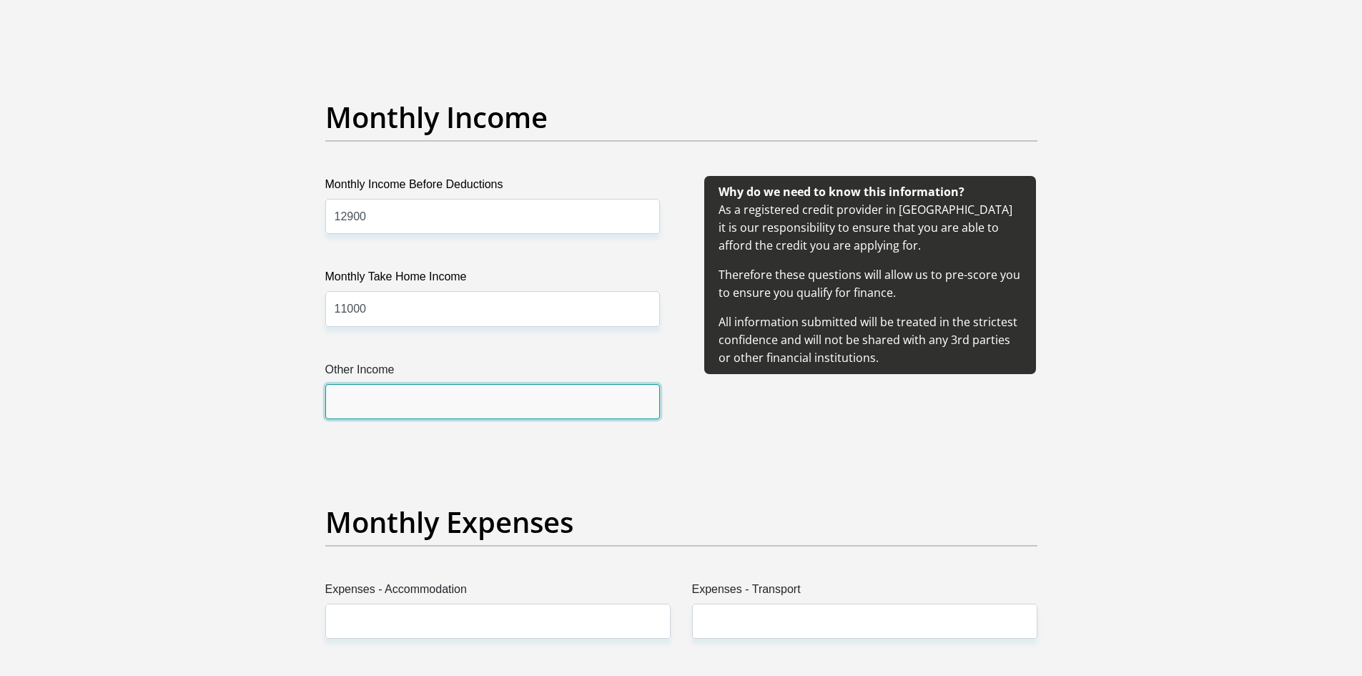
click at [375, 393] on input "Other Income" at bounding box center [492, 401] width 335 height 35
click at [441, 402] on input "Other Income" at bounding box center [492, 401] width 335 height 35
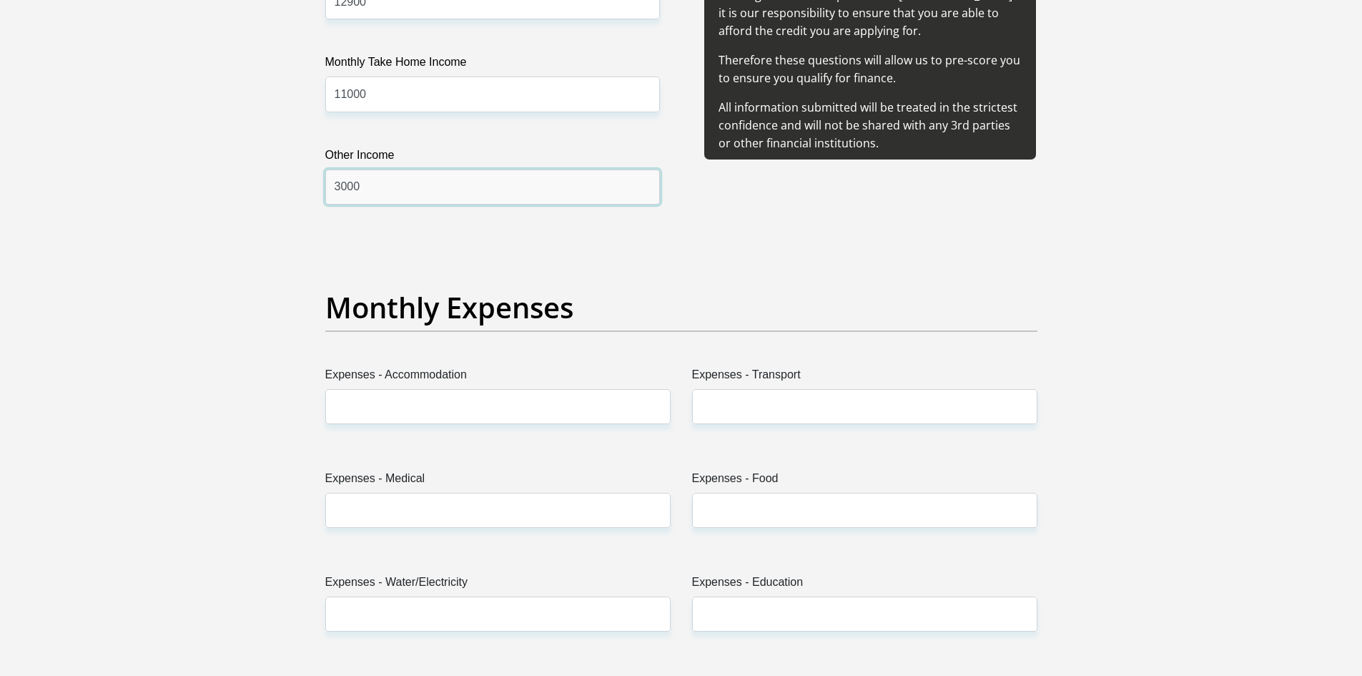
scroll to position [2003, 0]
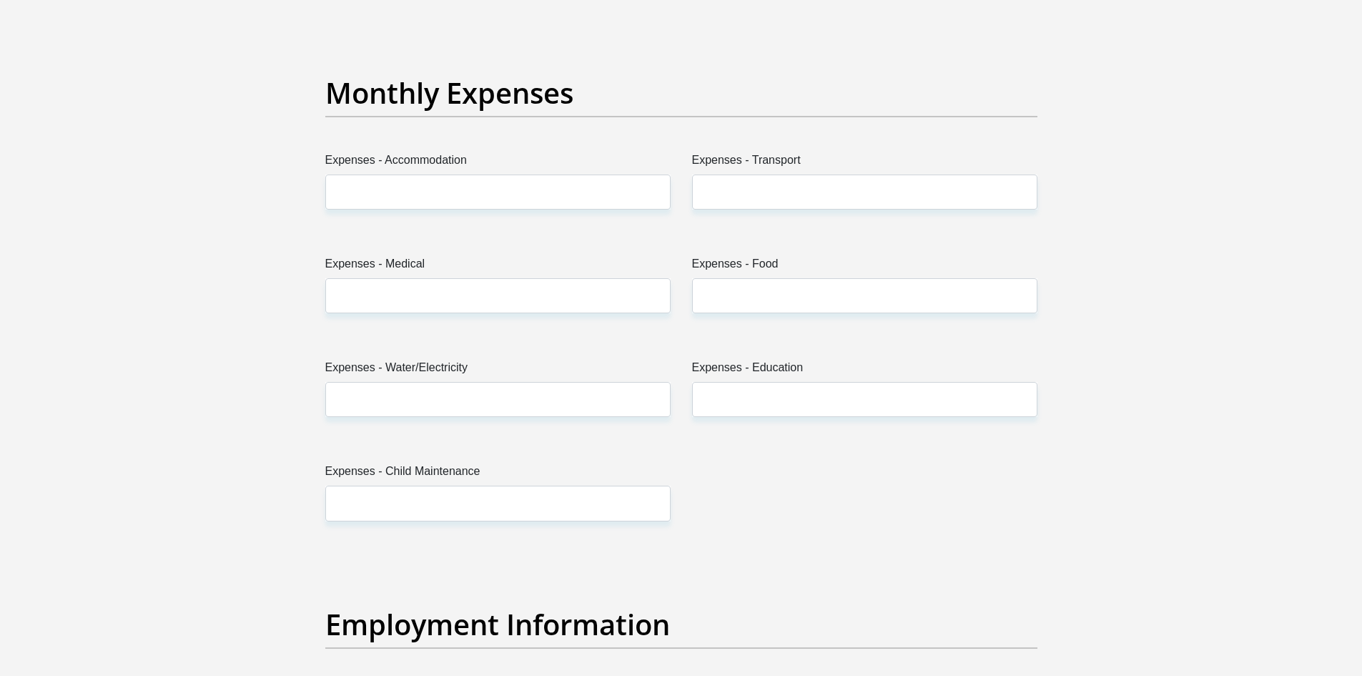
type input "3000"
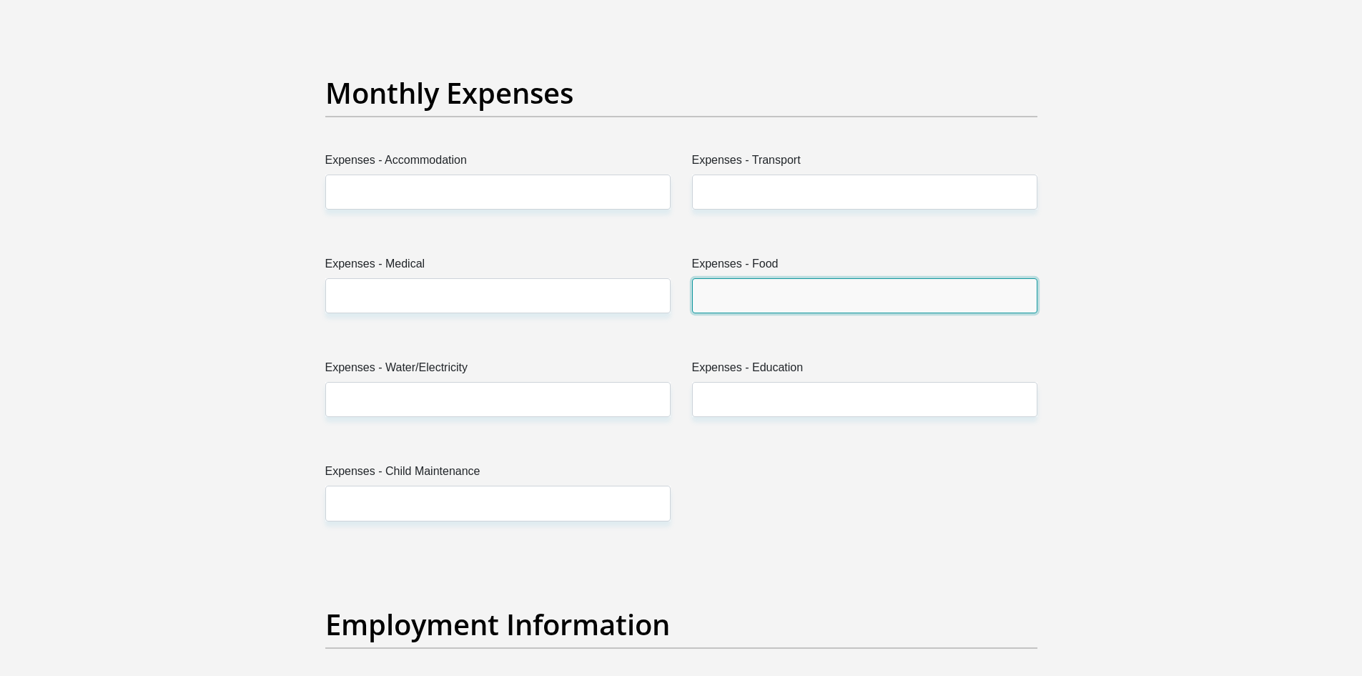
click at [755, 295] on input "Expenses - Food" at bounding box center [864, 295] width 345 height 35
type input "1500"
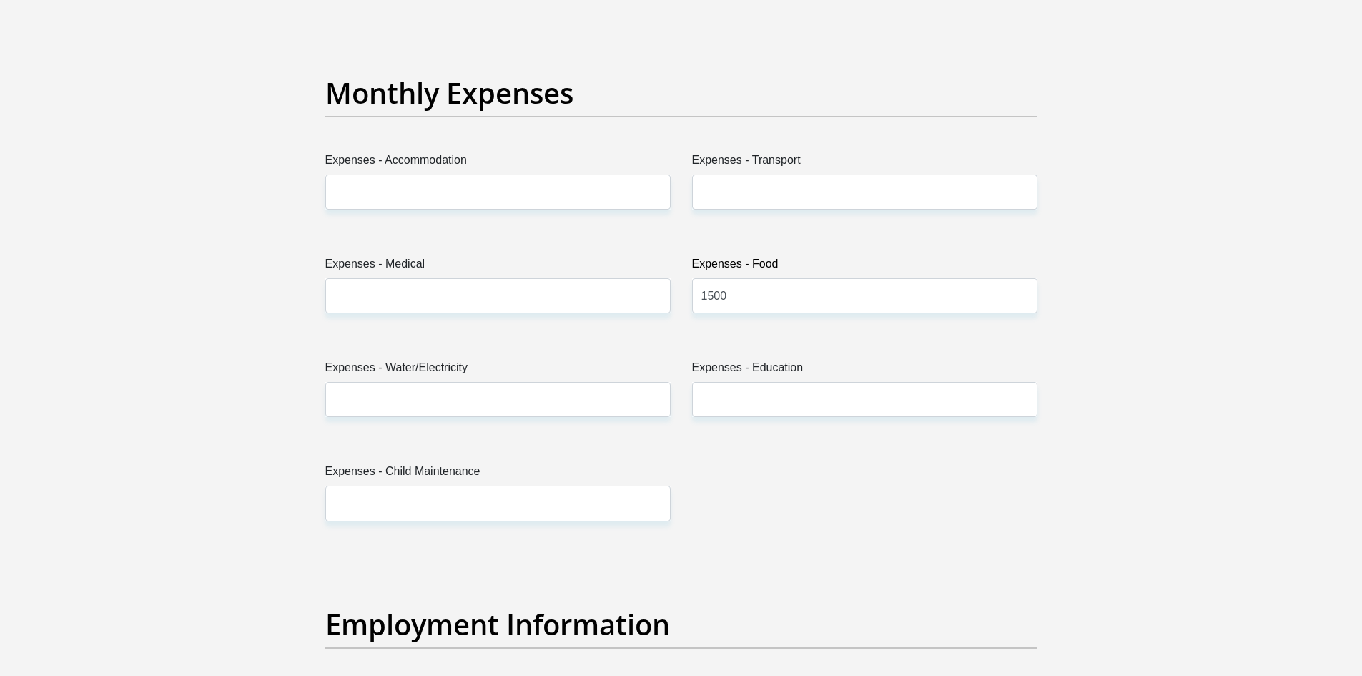
click at [762, 435] on div "Title Mr Ms Mrs Dr [PERSON_NAME] First Name [PERSON_NAME] Surname [PERSON_NAME]…" at bounding box center [682, 549] width 734 height 4654
click at [776, 187] on input "Expenses - Transport" at bounding box center [864, 192] width 345 height 35
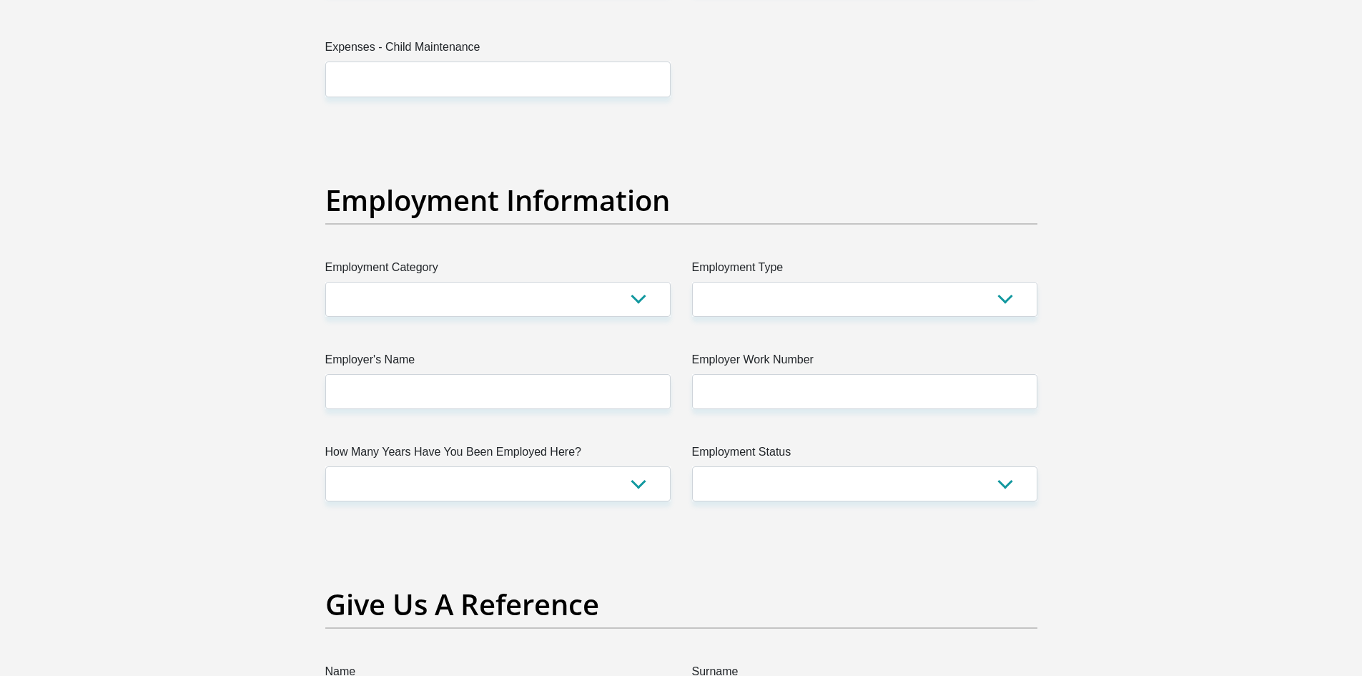
scroll to position [2432, 0]
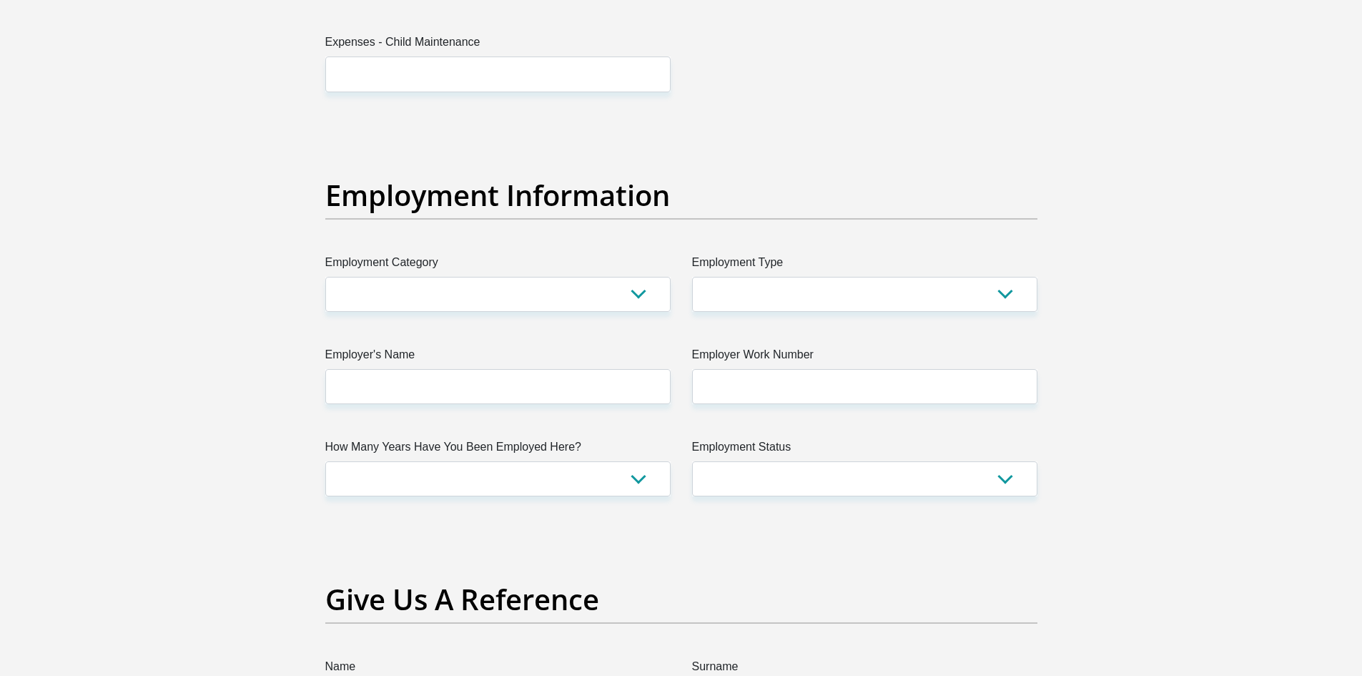
type input "800"
click at [428, 285] on select "AGRICULTURE ALCOHOL & TOBACCO CONSTRUCTION MATERIALS METALLURGY EQUIPMENT FOR R…" at bounding box center [497, 294] width 345 height 35
